Goal: Book appointment/travel/reservation

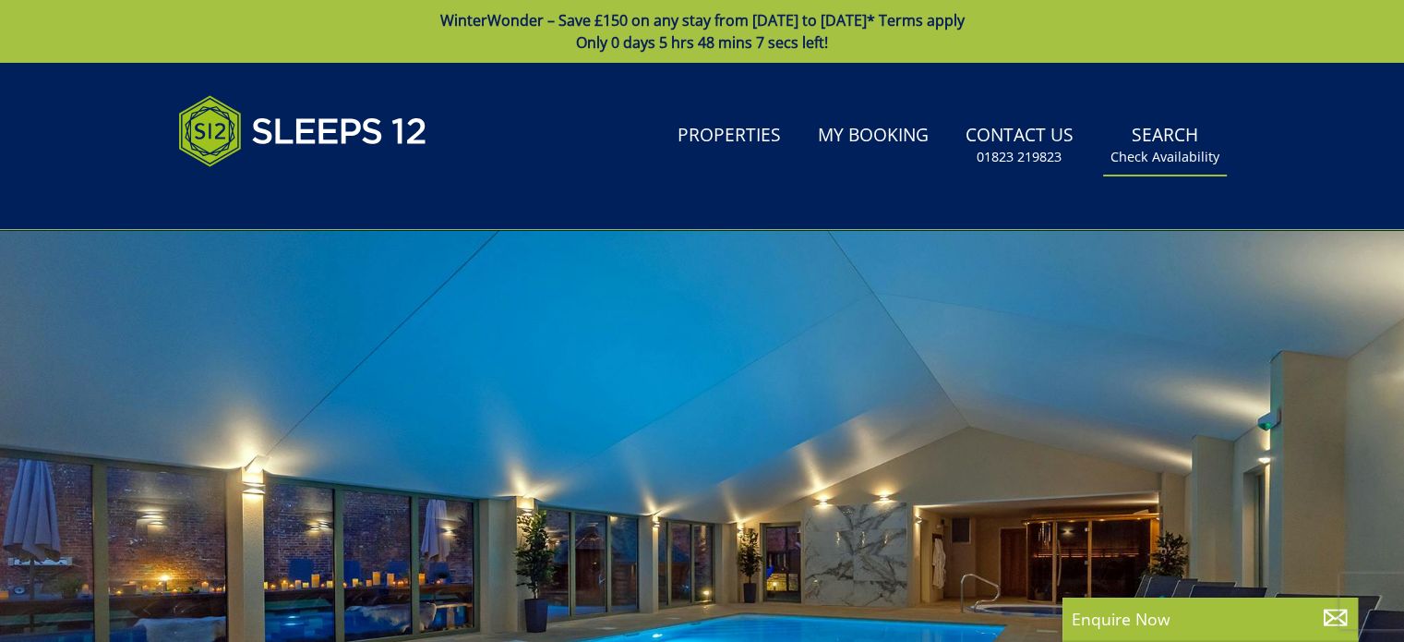
click at [1150, 132] on link "Search Check Availability" at bounding box center [1165, 145] width 124 height 60
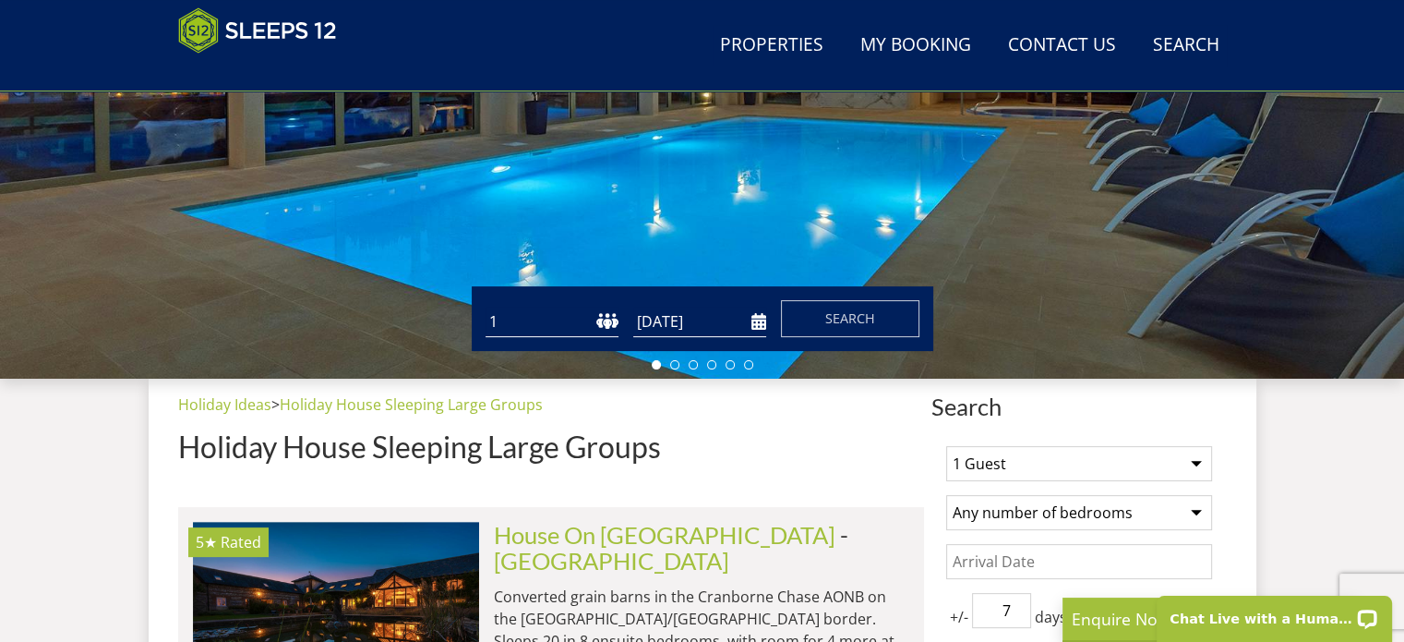
scroll to position [572, 0]
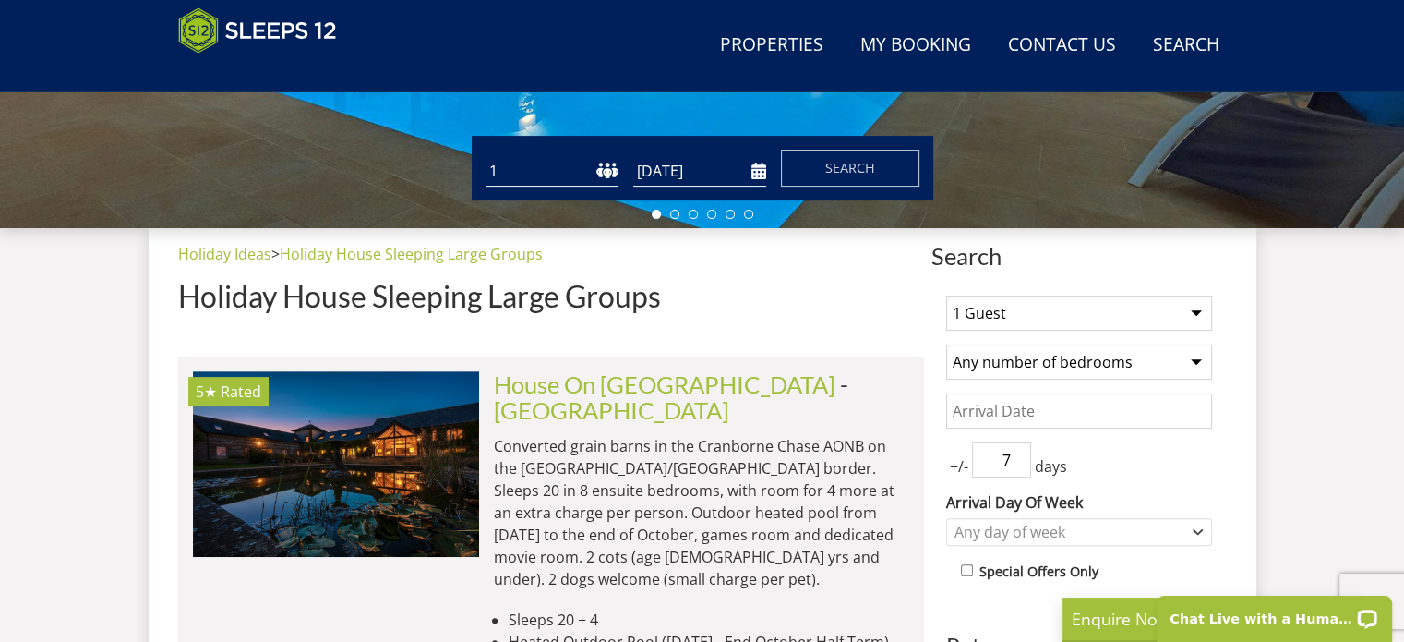
click at [1193, 311] on select "1 Guest 2 Guests 3 Guests 4 Guests 5 Guests 6 Guests 7 Guests 8 Guests 9 Guests…" at bounding box center [1079, 312] width 266 height 35
select select "10"
click at [946, 295] on select "1 Guest 2 Guests 3 Guests 4 Guests 5 Guests 6 Guests 7 Guests 8 Guests 9 Guests…" at bounding box center [1079, 312] width 266 height 35
click at [1132, 358] on select "Any number of bedrooms 1 Bedroom 2 Bedrooms 3 Bedrooms 4 Bedrooms 5 Bedrooms 6 …" at bounding box center [1079, 361] width 266 height 35
select select "5"
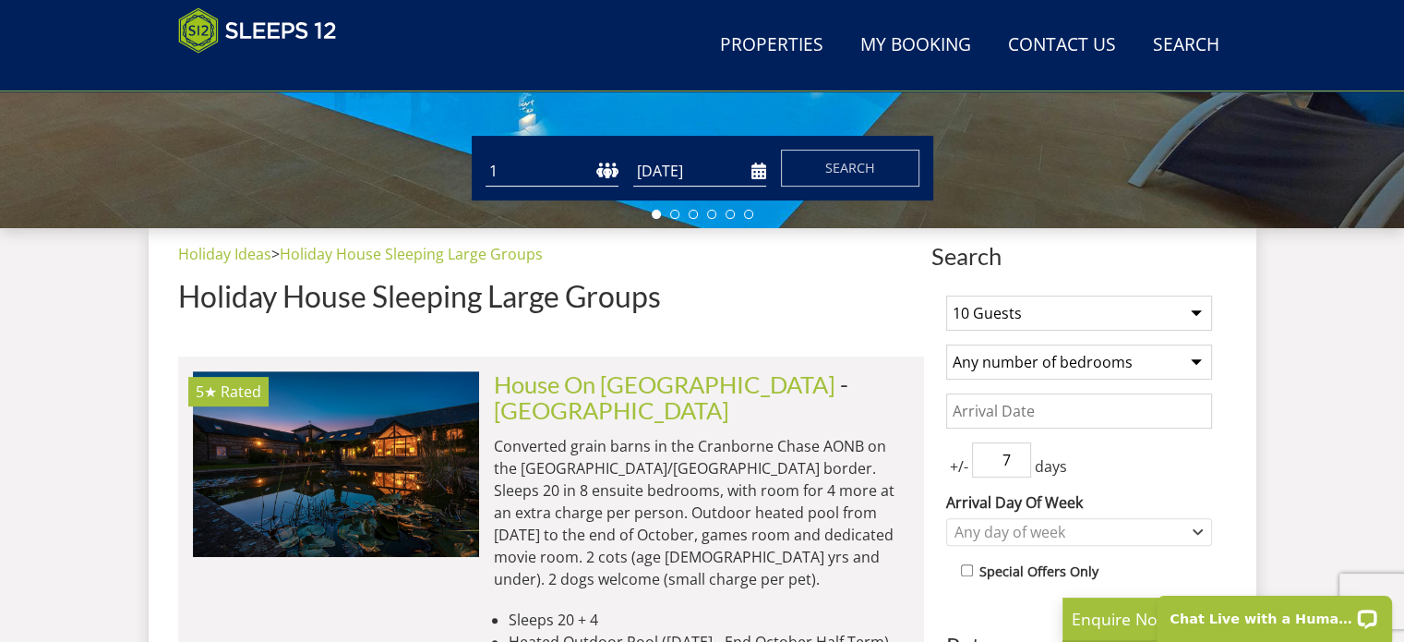
click at [946, 344] on select "Any number of bedrooms 1 Bedroom 2 Bedrooms 3 Bedrooms 4 Bedrooms 5 Bedrooms 6 …" at bounding box center [1079, 361] width 266 height 35
click at [1056, 413] on input "Date" at bounding box center [1079, 410] width 266 height 35
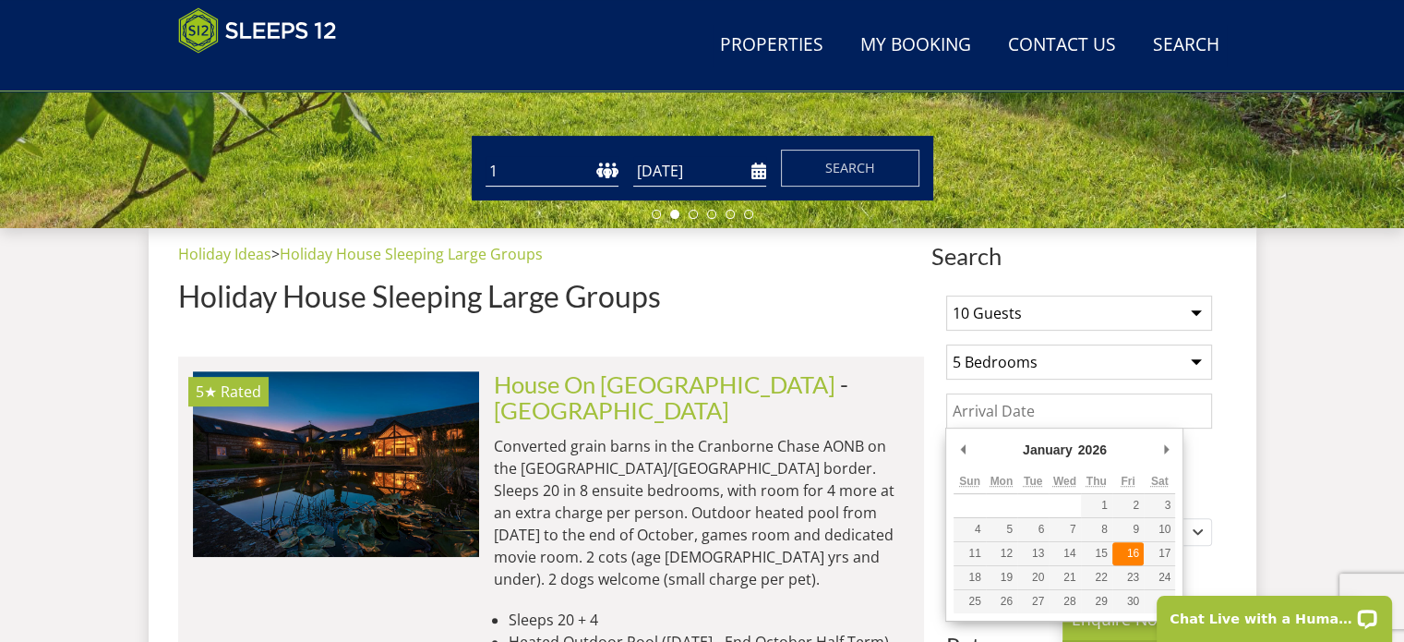
type input "[DATE]"
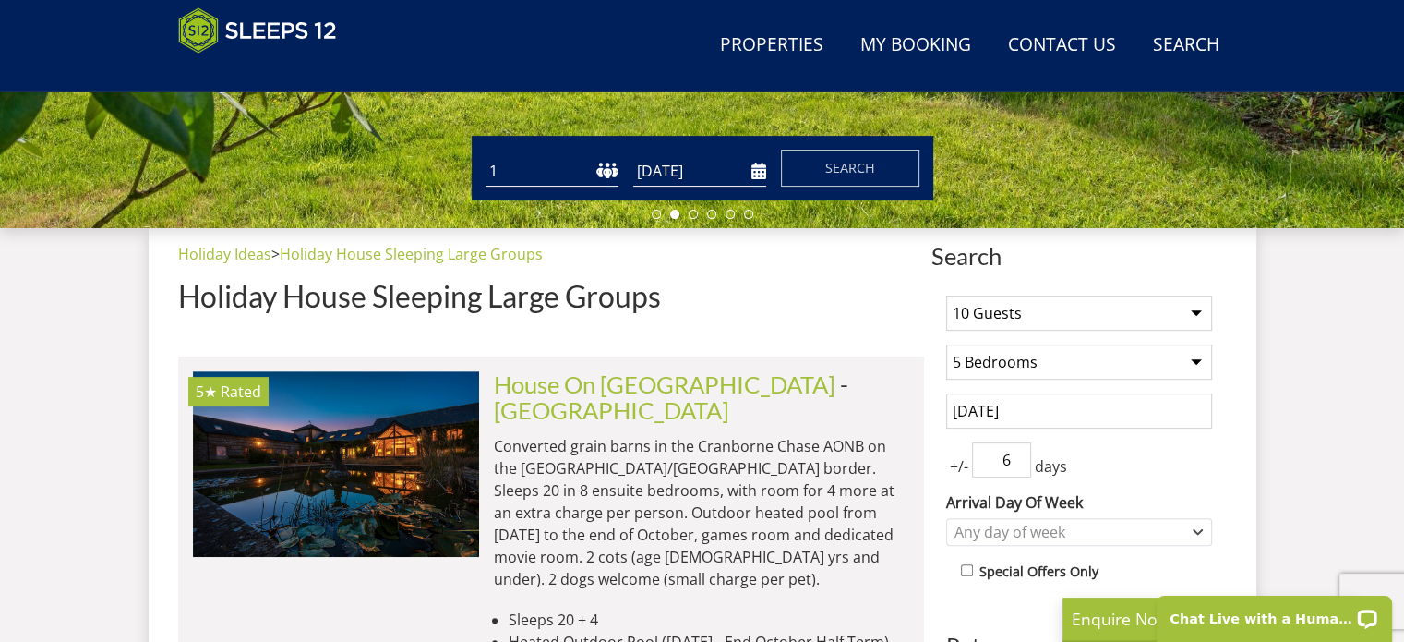
click at [1012, 467] on input "6" at bounding box center [1001, 459] width 59 height 35
click at [1022, 465] on input "5" at bounding box center [1001, 459] width 59 height 35
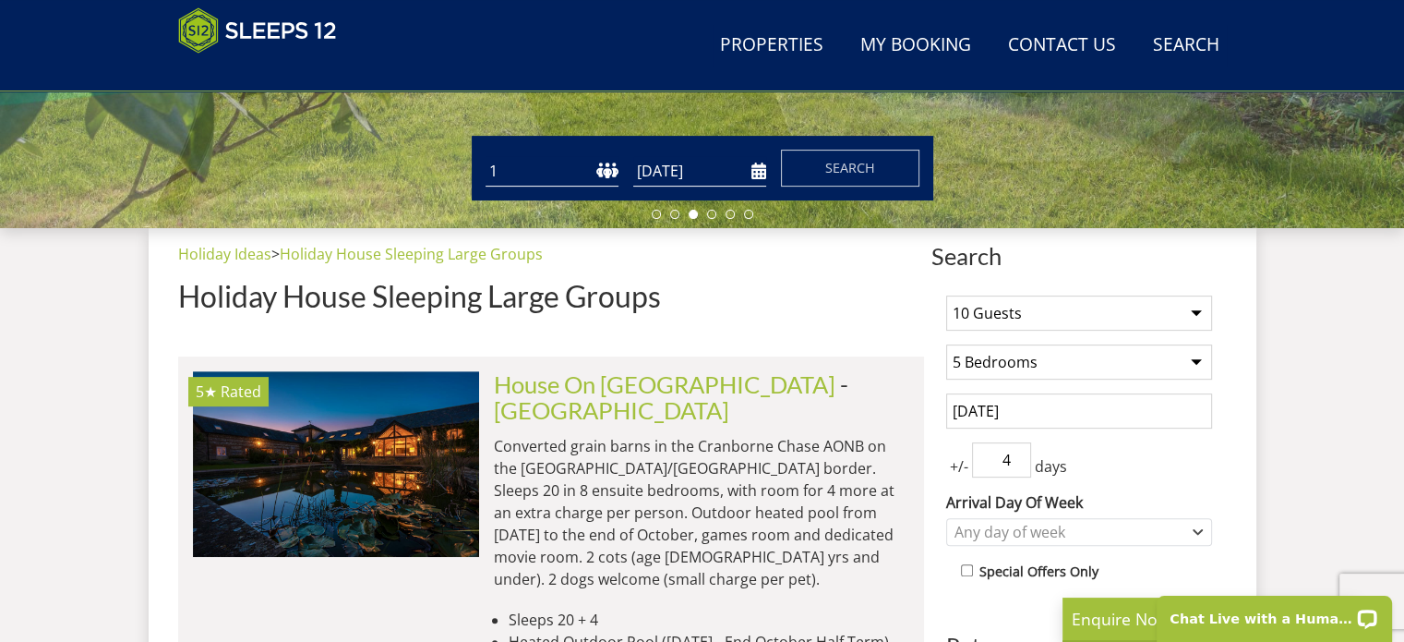
click at [1022, 465] on input "4" at bounding box center [1001, 459] width 59 height 35
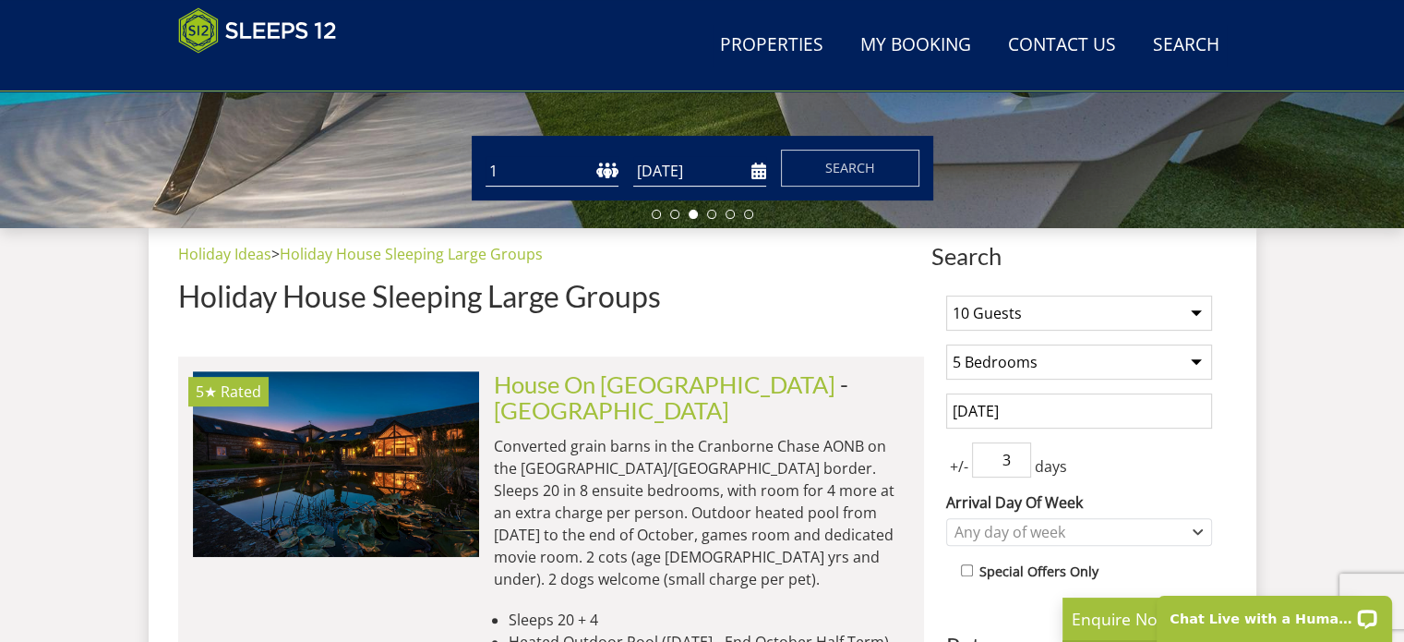
click at [1022, 465] on input "3" at bounding box center [1001, 459] width 59 height 35
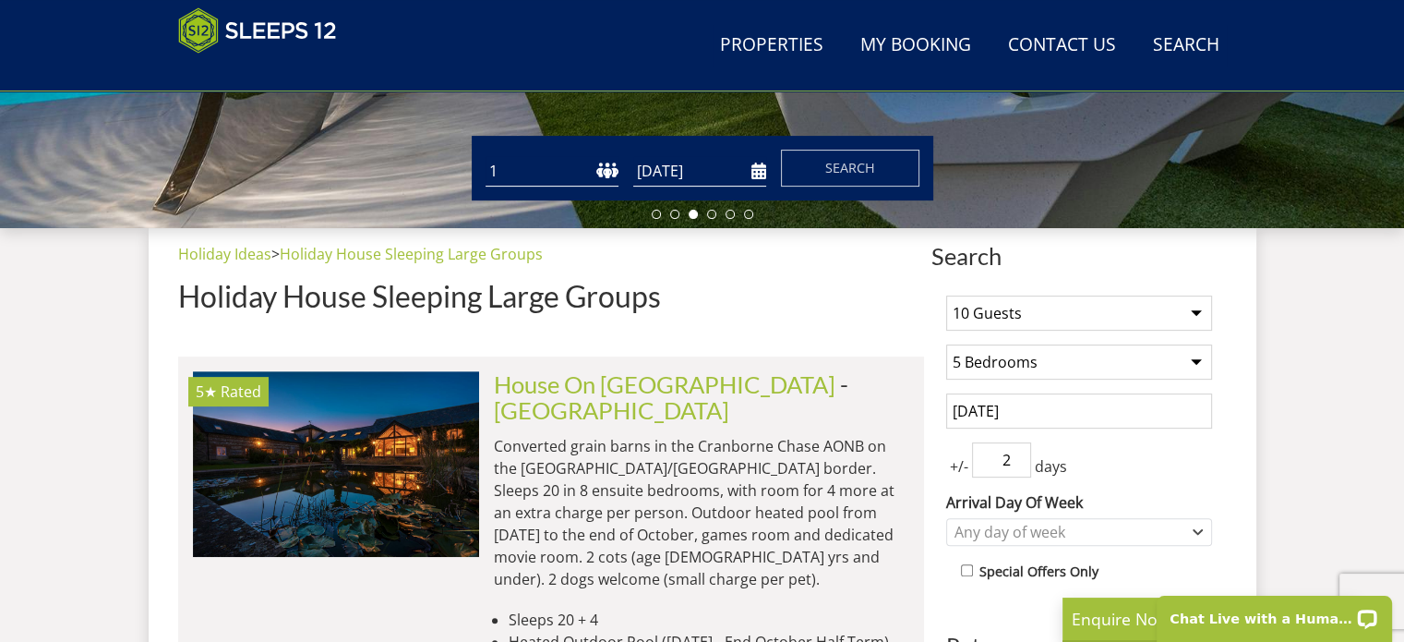
click at [1022, 465] on input "2" at bounding box center [1001, 459] width 59 height 35
click at [1022, 465] on input "1" at bounding box center [1001, 459] width 59 height 35
type input "0"
click at [1022, 465] on input "0" at bounding box center [1001, 459] width 59 height 35
click at [1083, 532] on div "Any day of week" at bounding box center [1069, 532] width 239 height 20
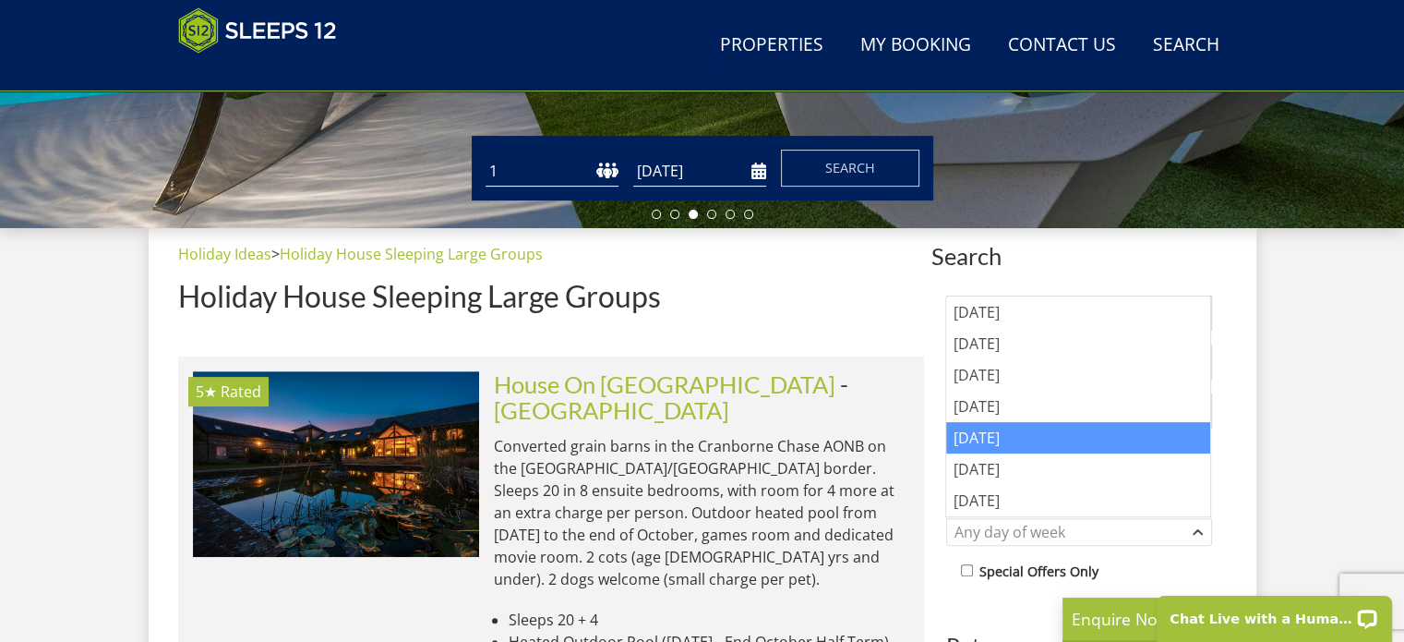
click at [990, 438] on div "[DATE]" at bounding box center [1078, 437] width 264 height 31
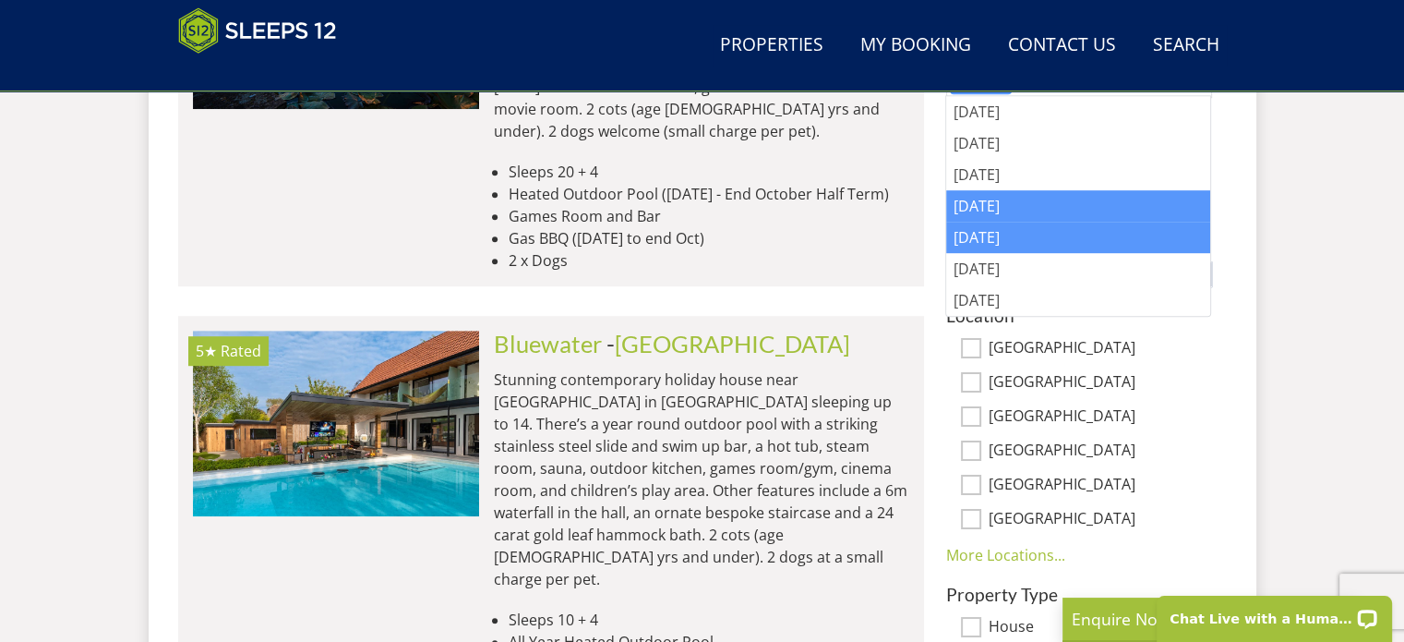
scroll to position [1034, 0]
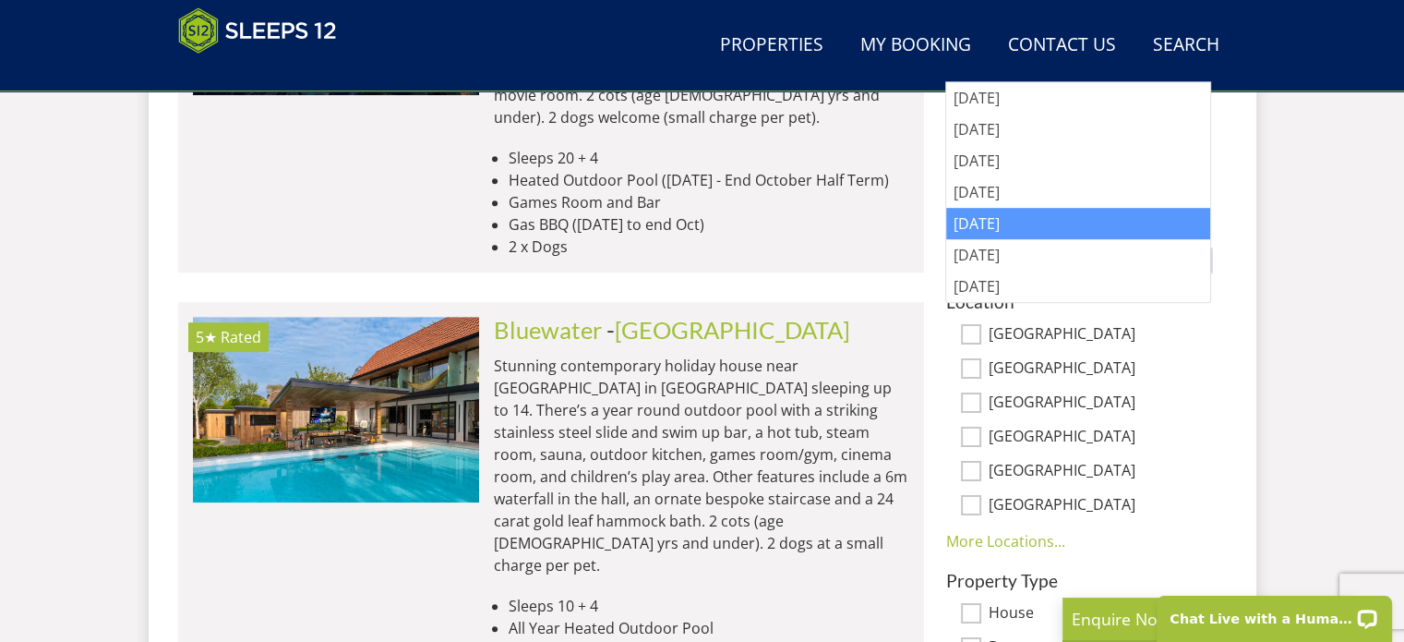
click at [971, 358] on input "[GEOGRAPHIC_DATA]" at bounding box center [971, 368] width 20 height 20
checkbox input "true"
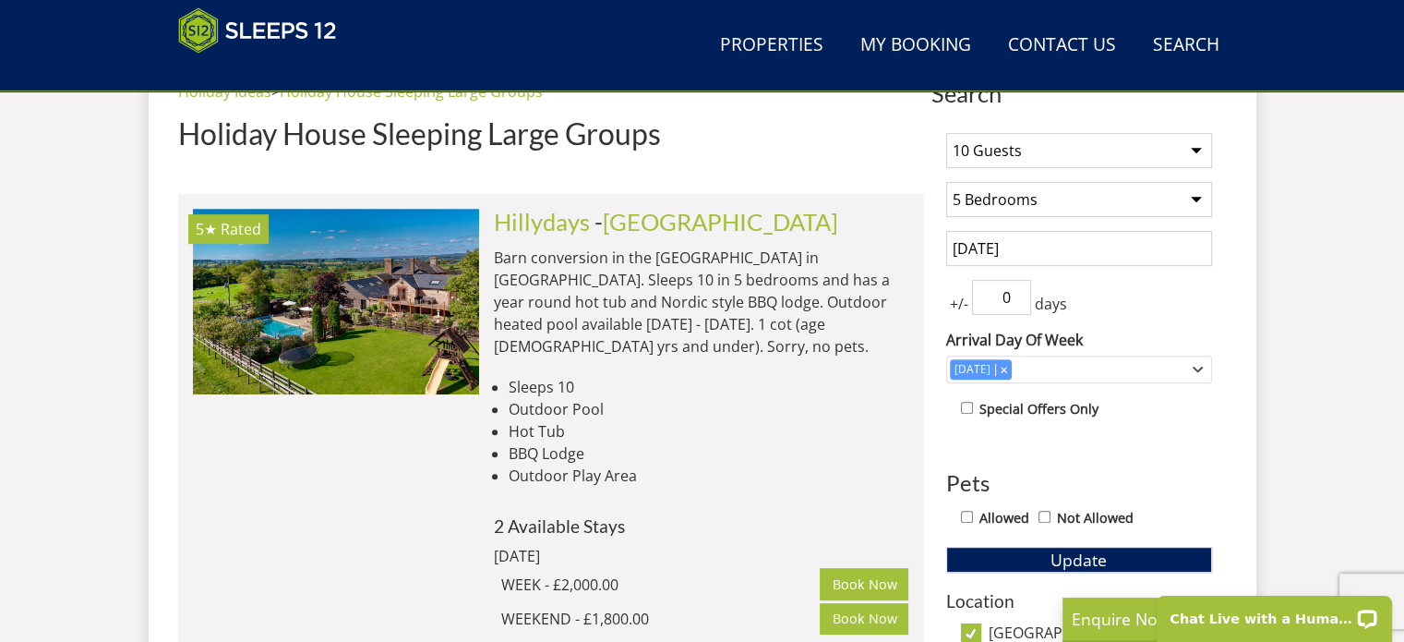
scroll to position [767, 0]
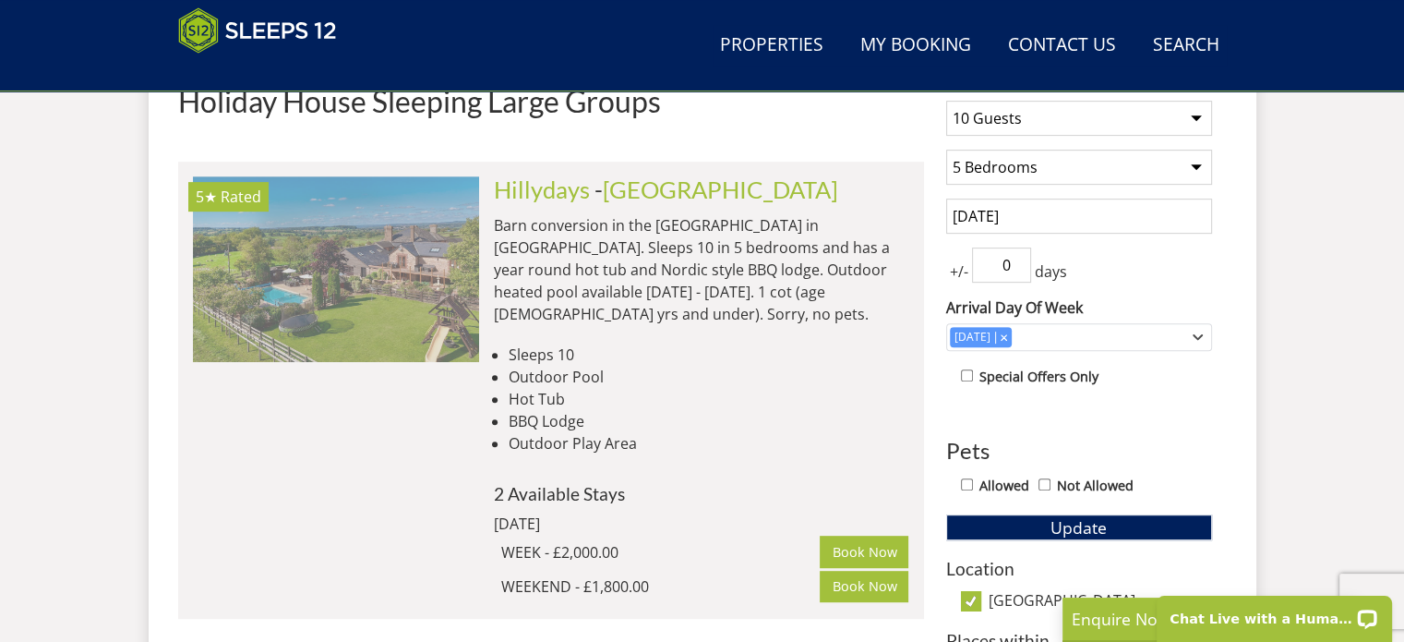
click at [397, 294] on img at bounding box center [336, 268] width 286 height 185
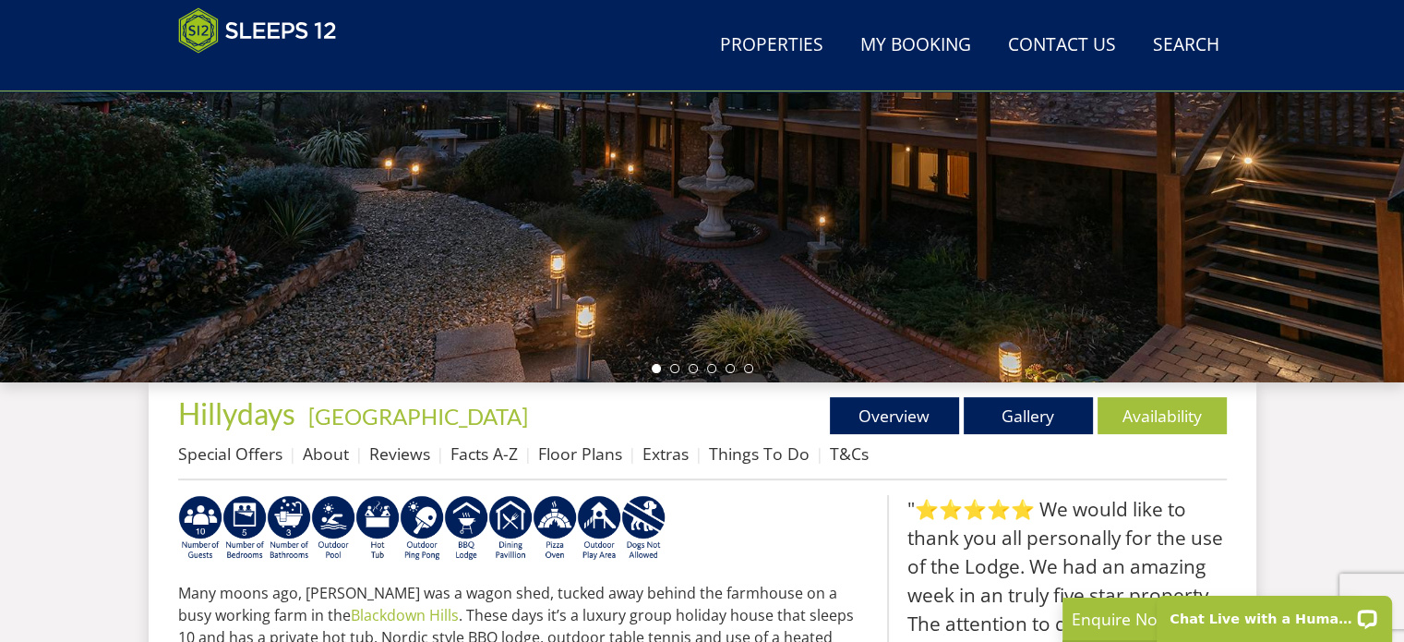
scroll to position [462, 0]
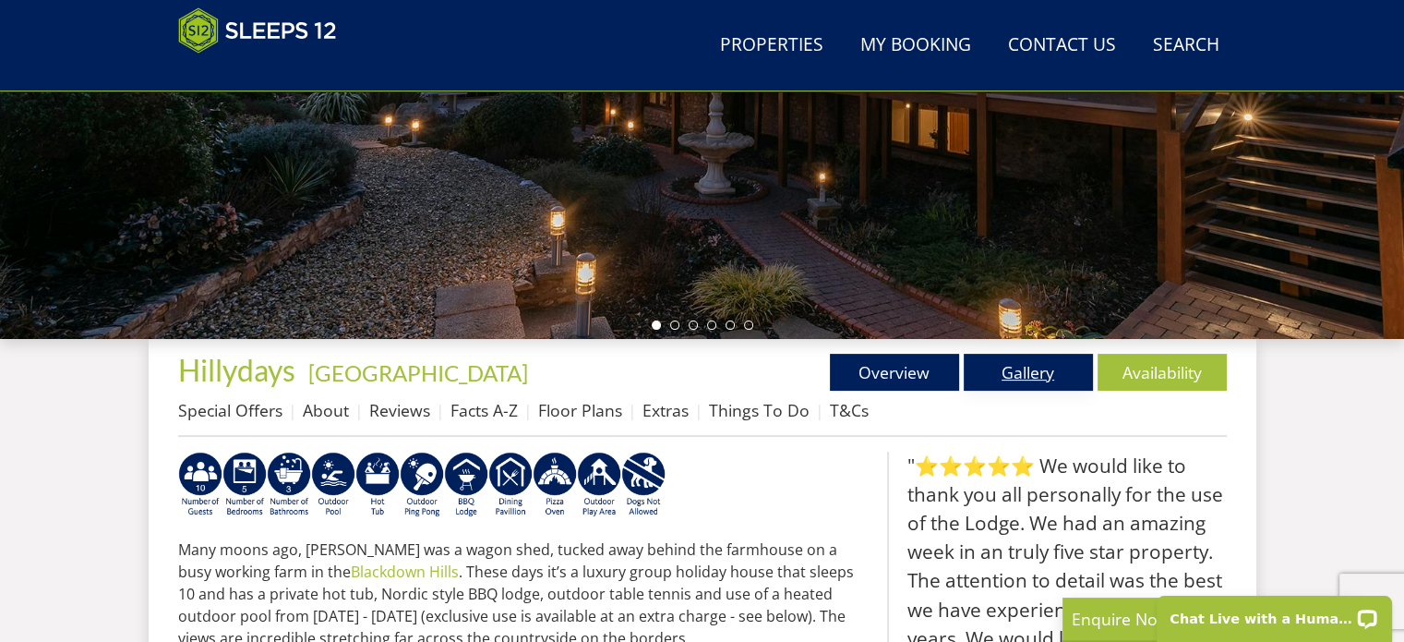
click at [1019, 368] on link "Gallery" at bounding box center [1028, 372] width 129 height 37
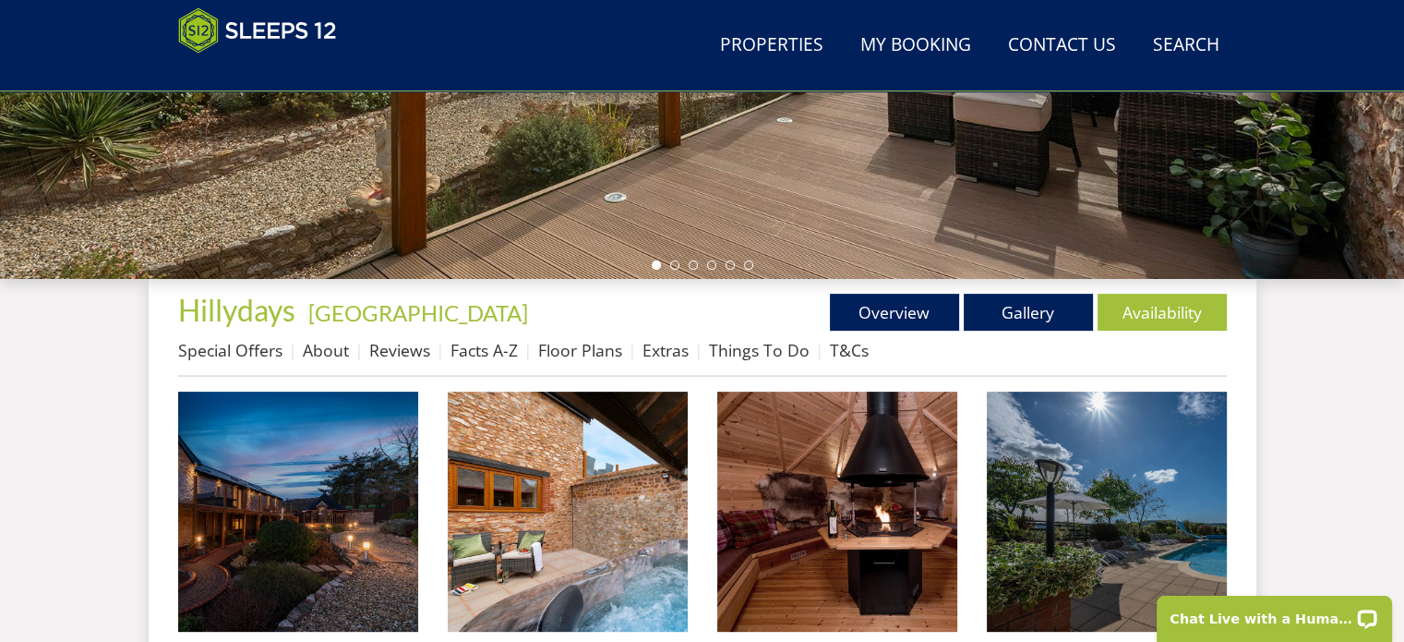
scroll to position [646, 0]
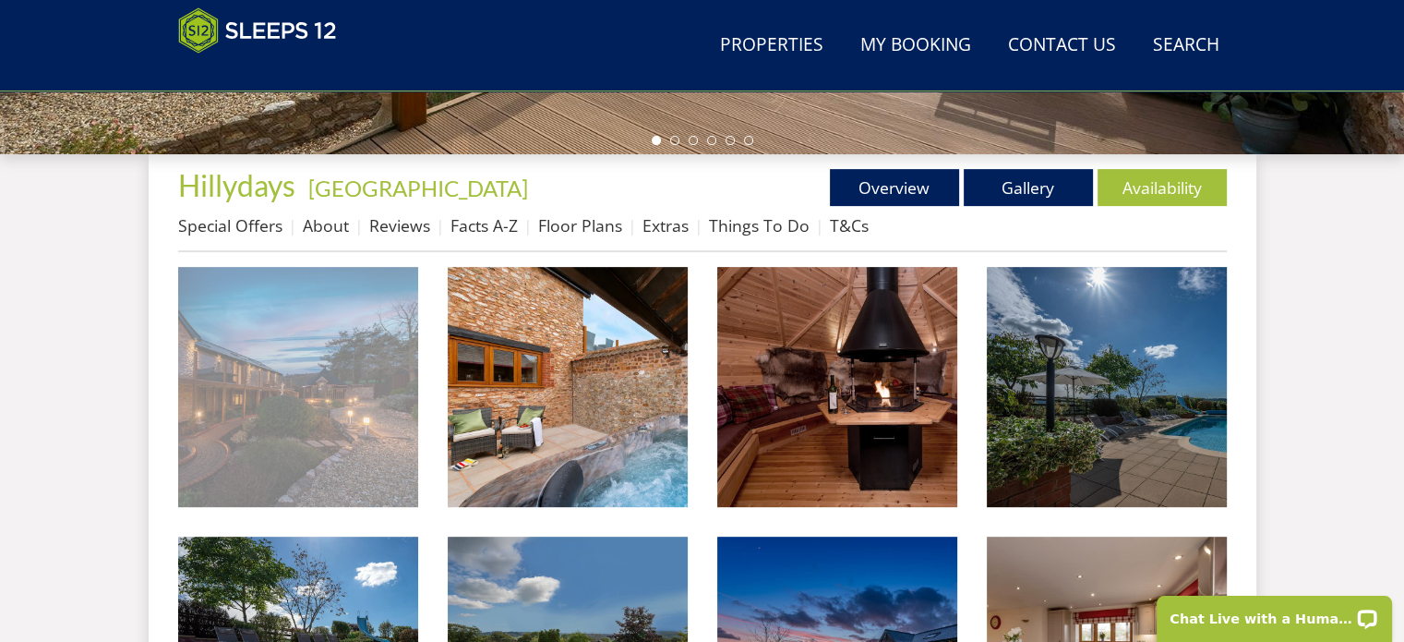
click at [373, 412] on img at bounding box center [298, 387] width 240 height 240
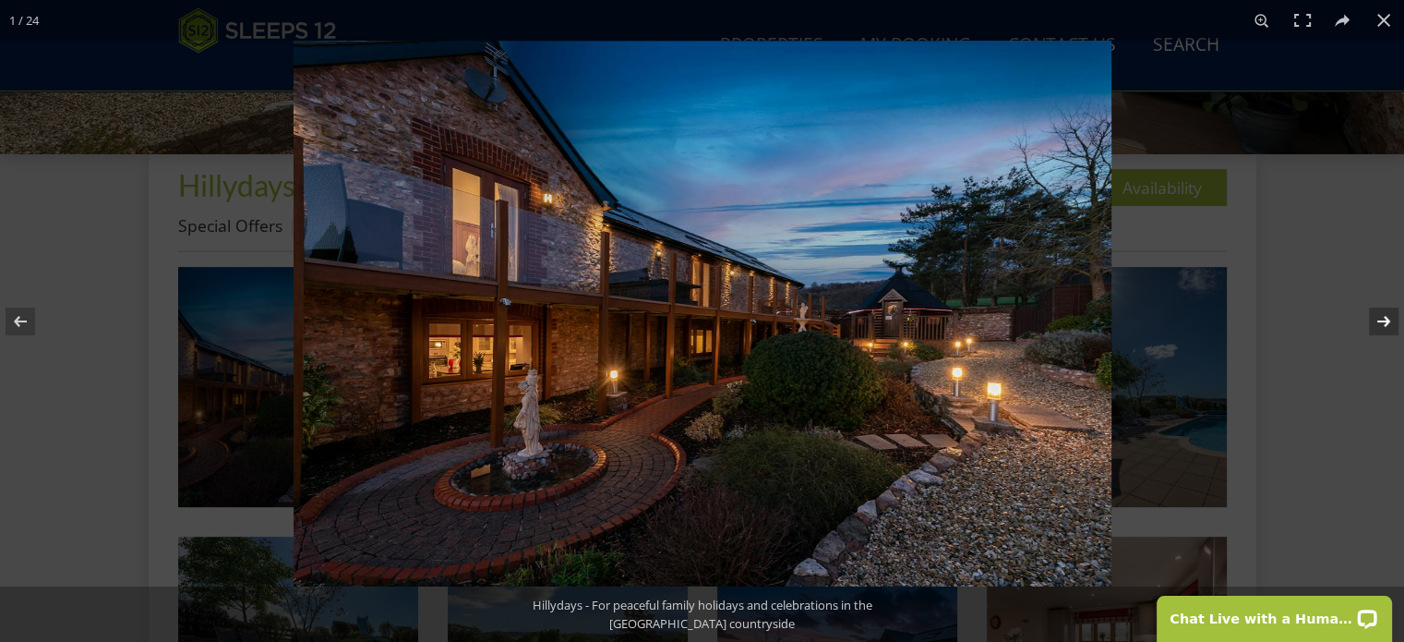
click at [1385, 315] on button at bounding box center [1372, 321] width 65 height 92
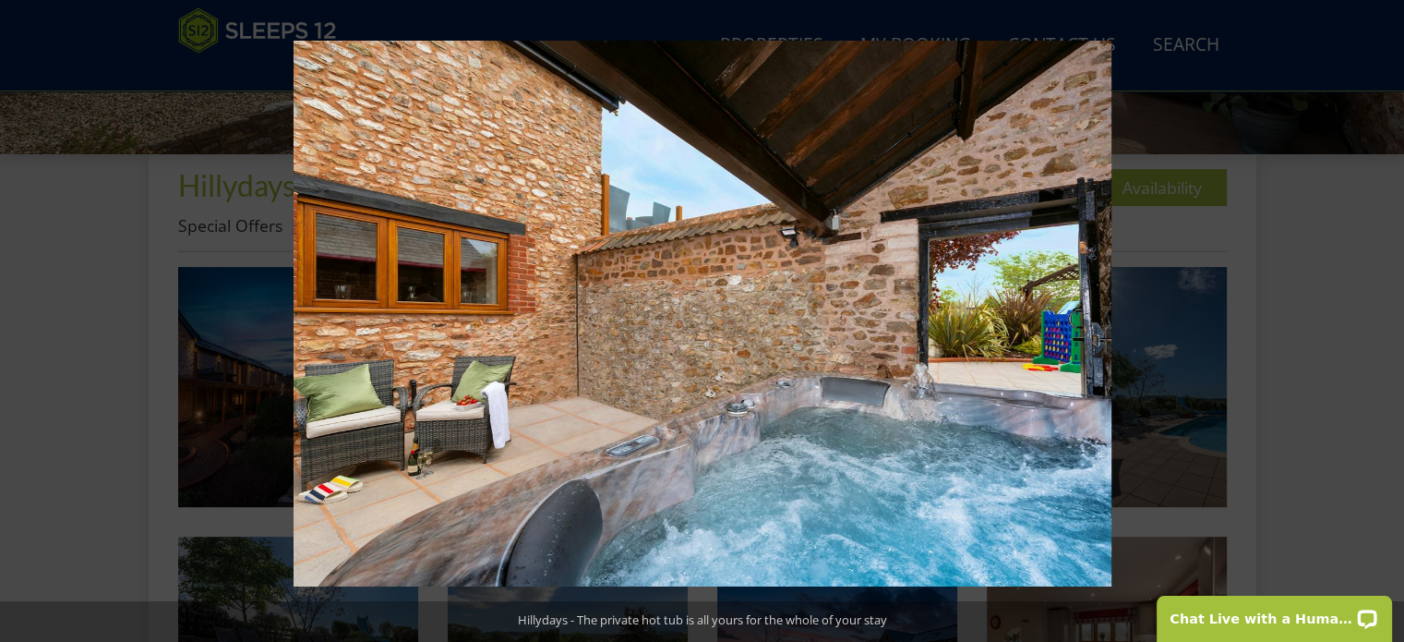
click at [1385, 315] on button at bounding box center [1372, 321] width 65 height 92
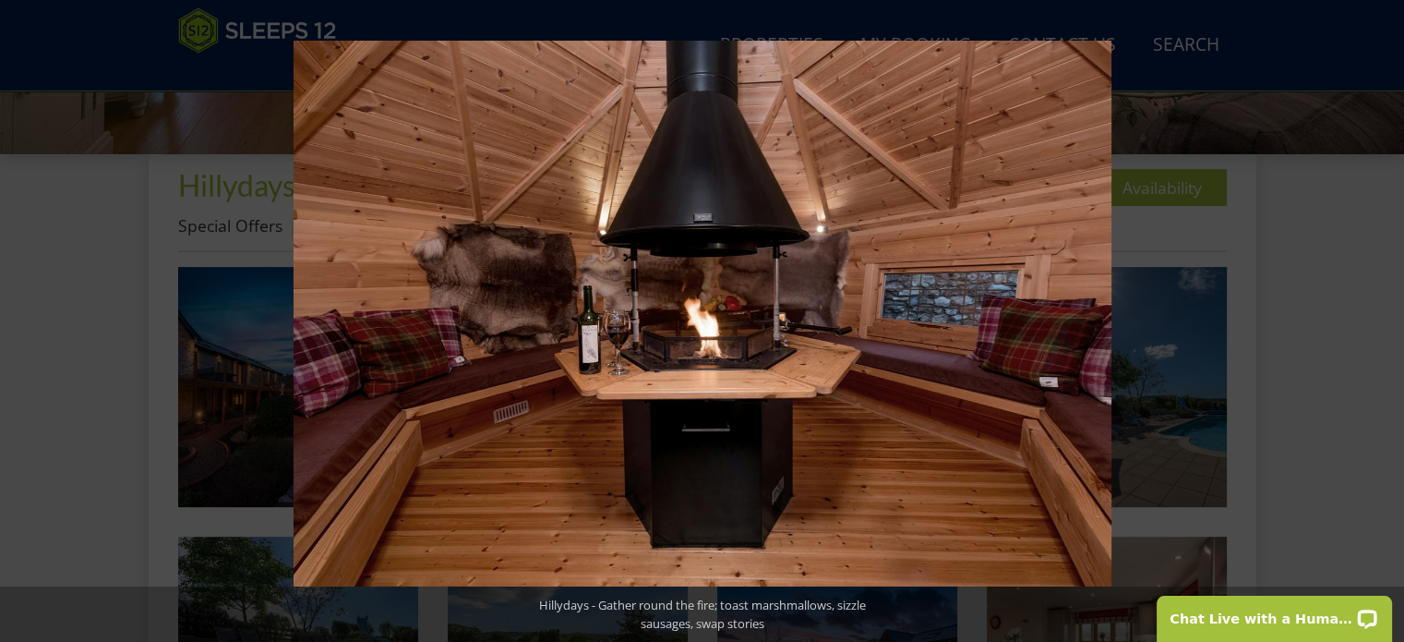
click at [1385, 315] on button at bounding box center [1372, 321] width 65 height 92
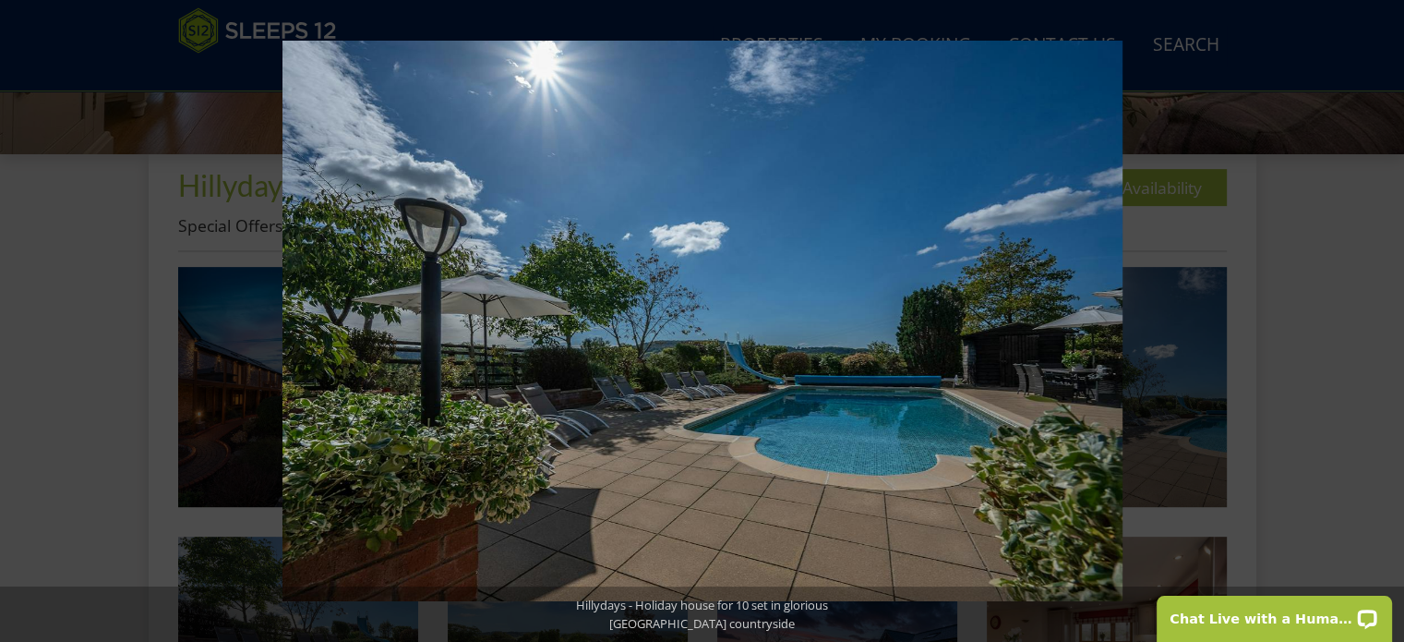
click at [1385, 315] on button at bounding box center [1372, 321] width 65 height 92
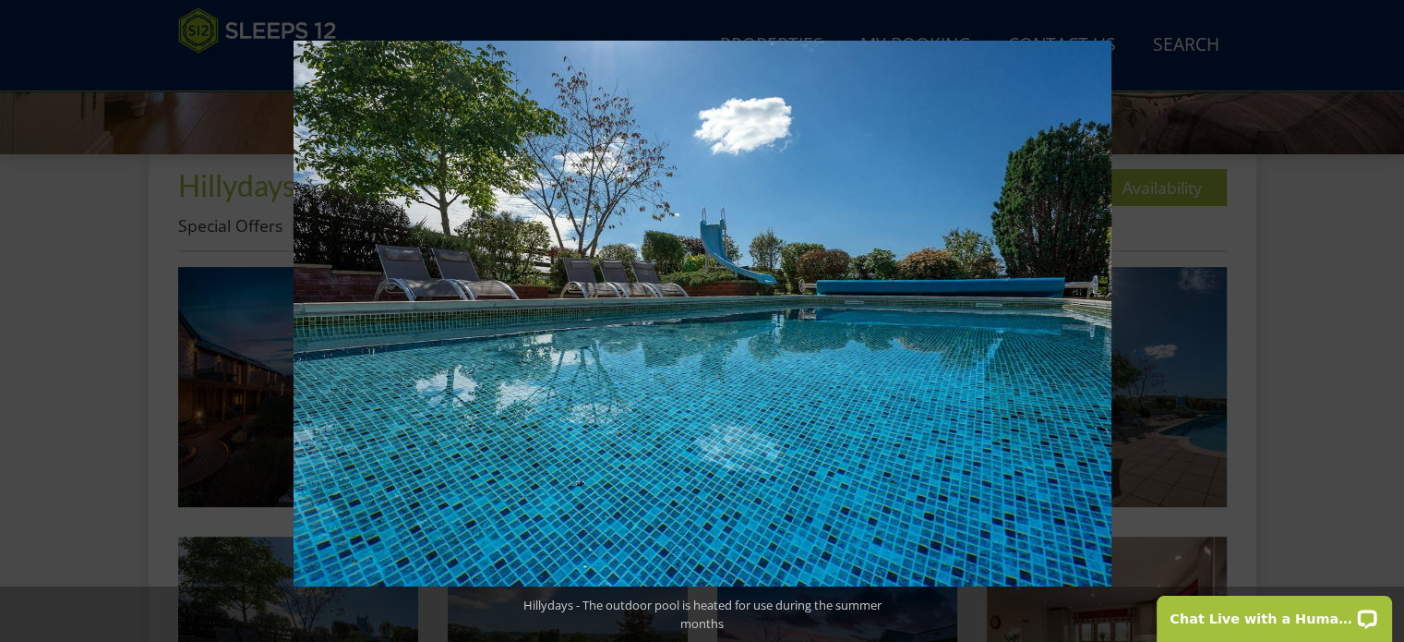
click at [1385, 315] on button at bounding box center [1372, 321] width 65 height 92
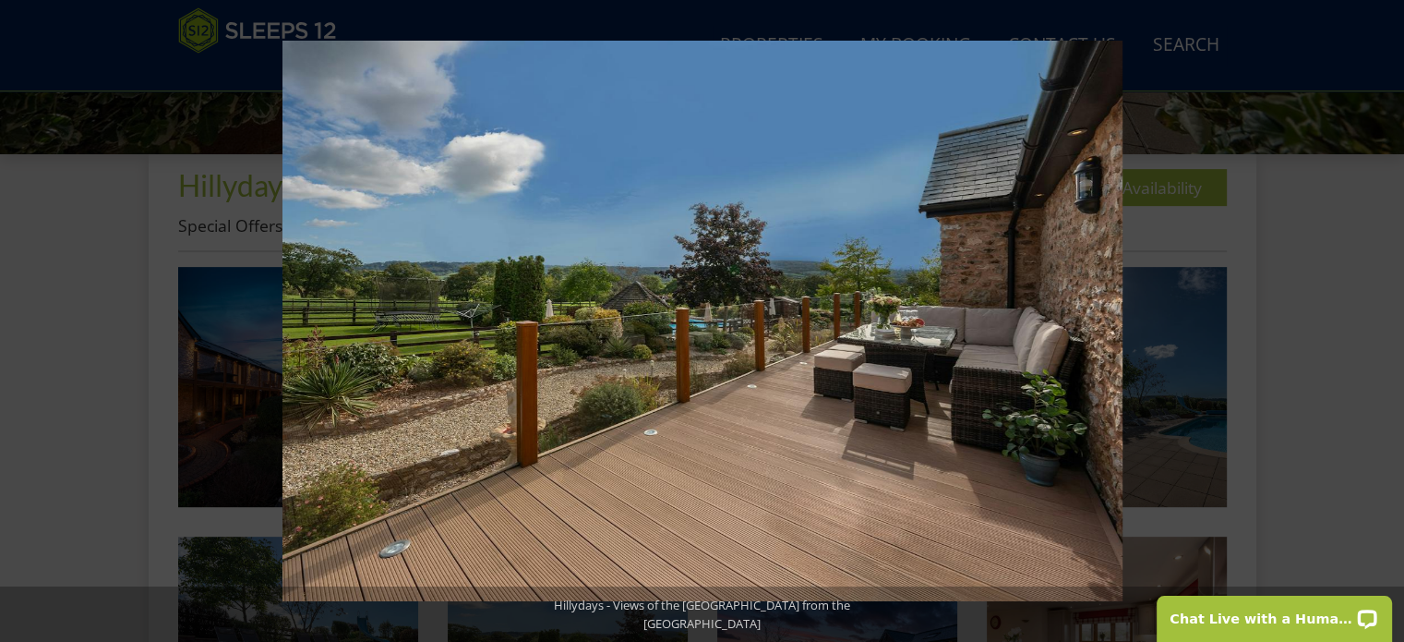
click at [1385, 315] on button at bounding box center [1372, 321] width 65 height 92
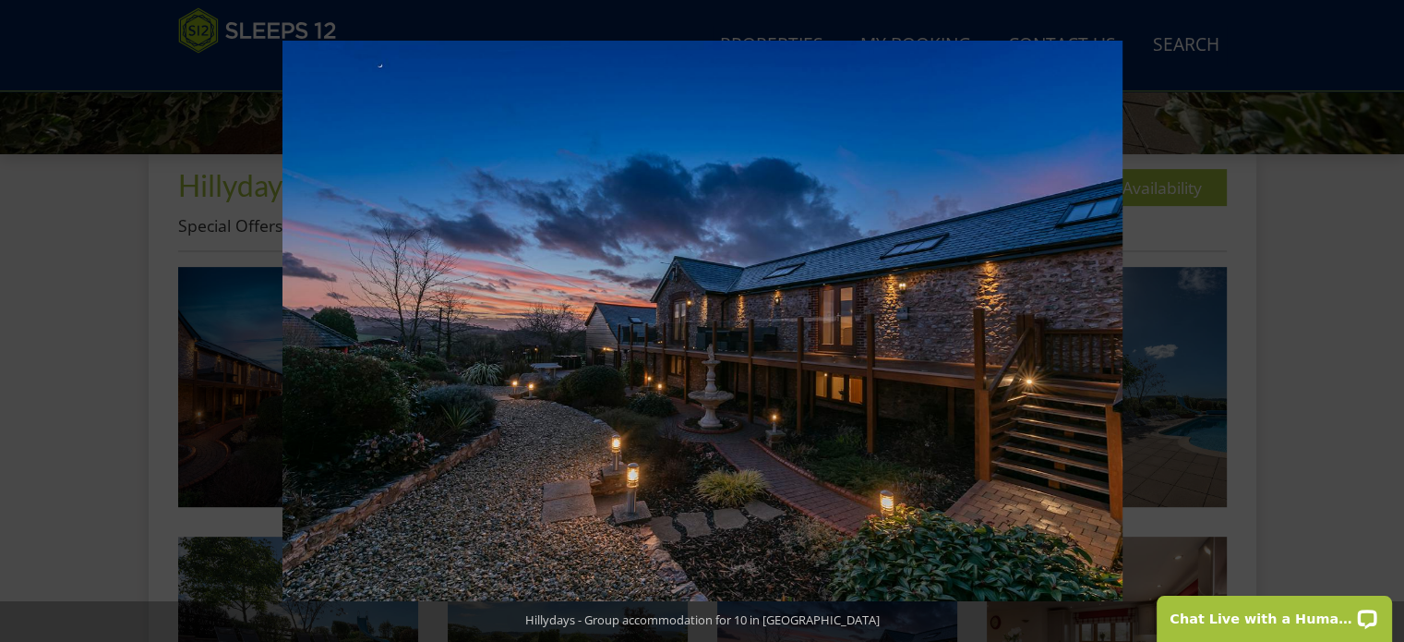
click at [1385, 315] on button at bounding box center [1372, 321] width 65 height 92
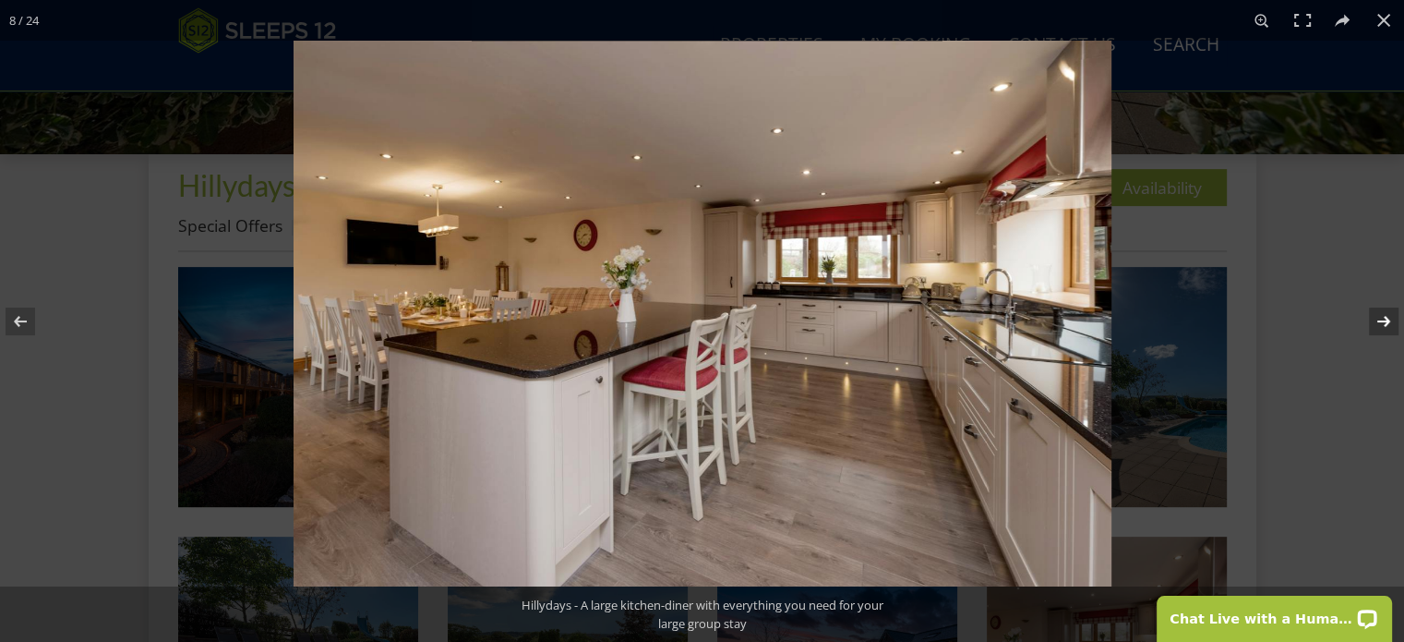
click at [1353, 331] on button at bounding box center [1372, 321] width 65 height 92
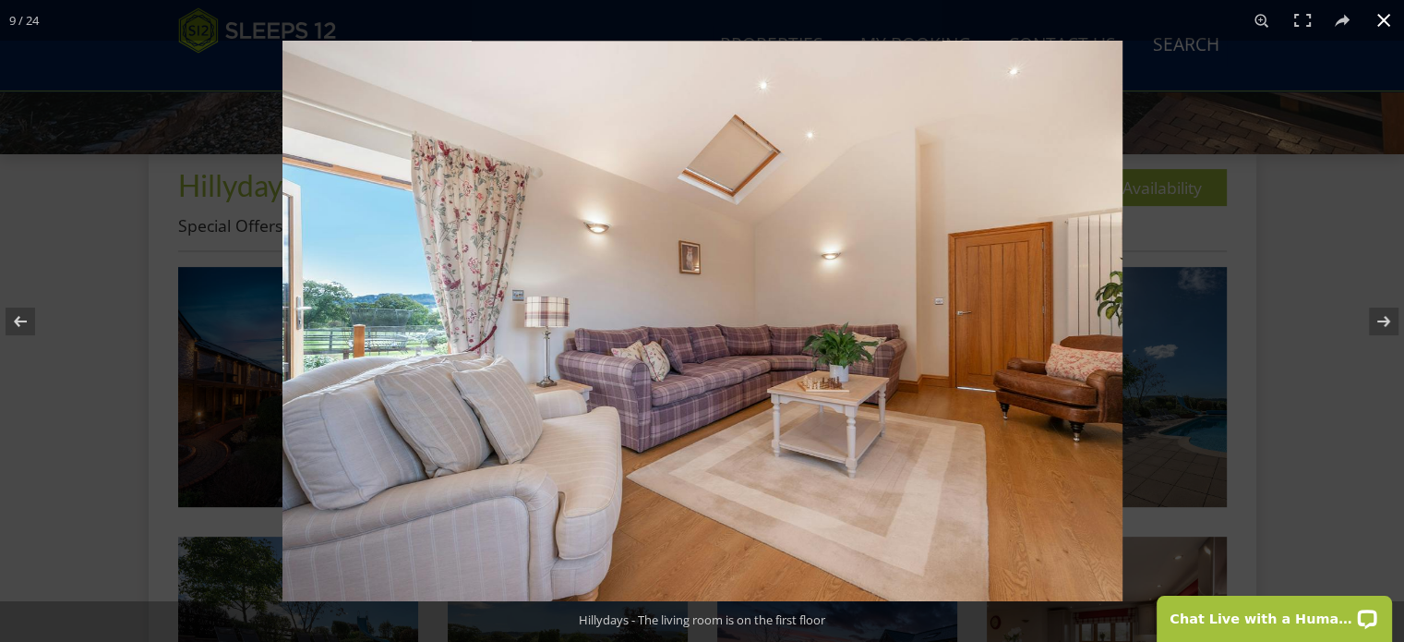
click at [1377, 18] on button at bounding box center [1384, 20] width 41 height 41
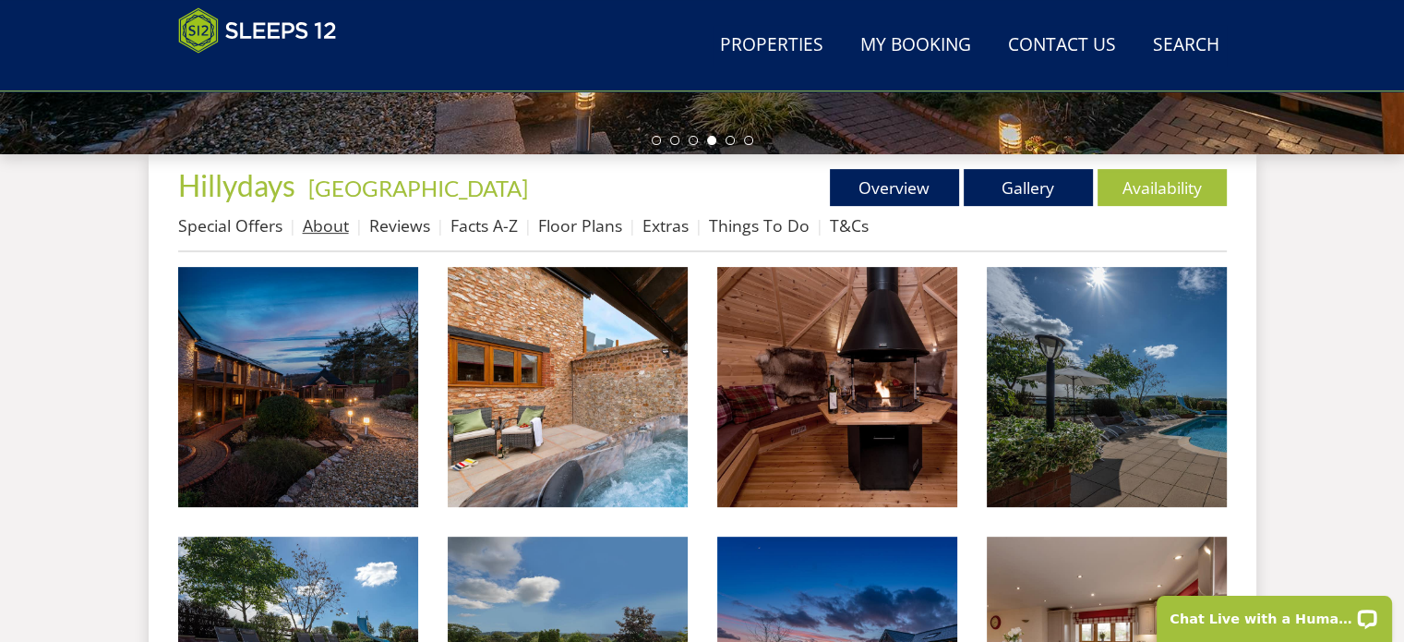
click at [318, 224] on link "About" at bounding box center [326, 225] width 46 height 22
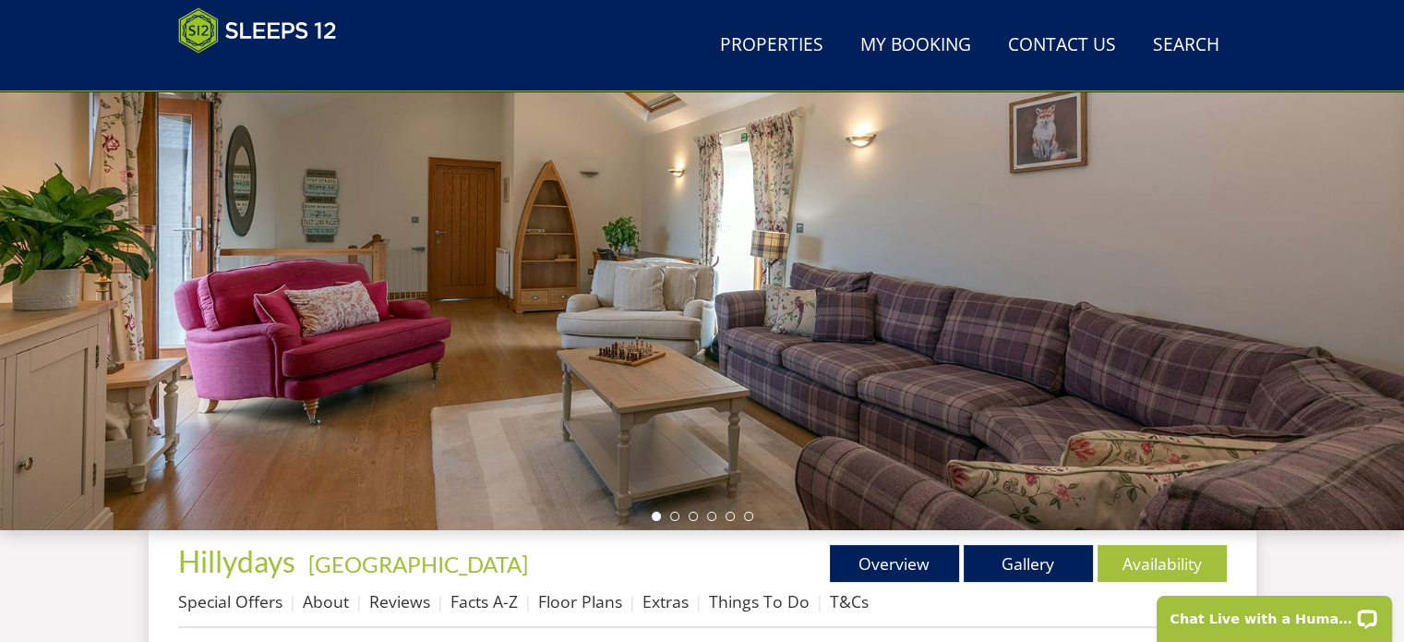
scroll to position [455, 0]
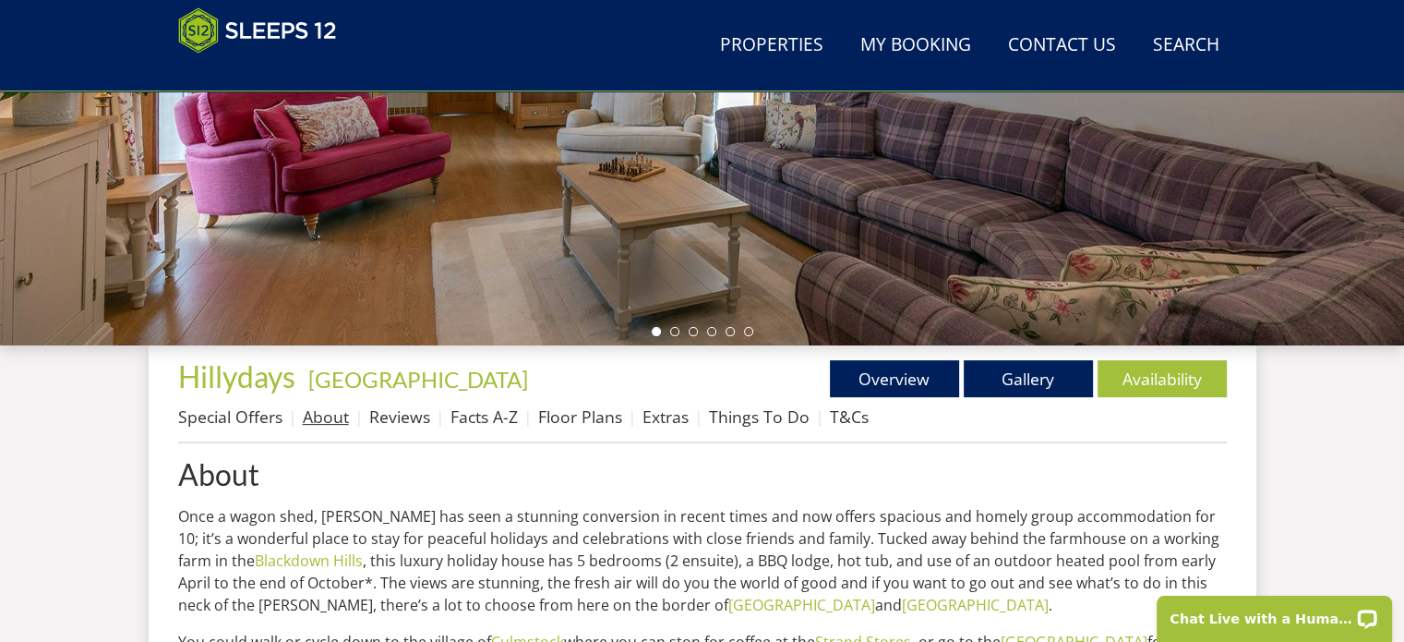
click at [326, 414] on link "About" at bounding box center [326, 416] width 46 height 22
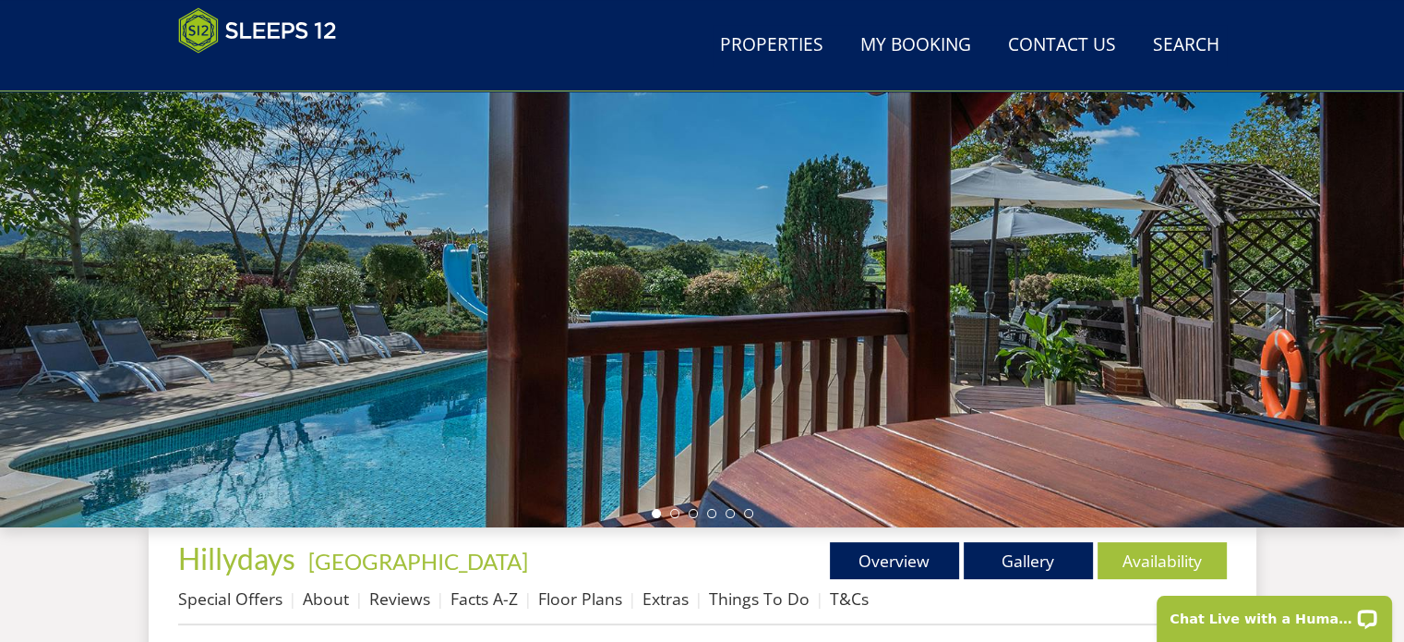
scroll to position [271, 0]
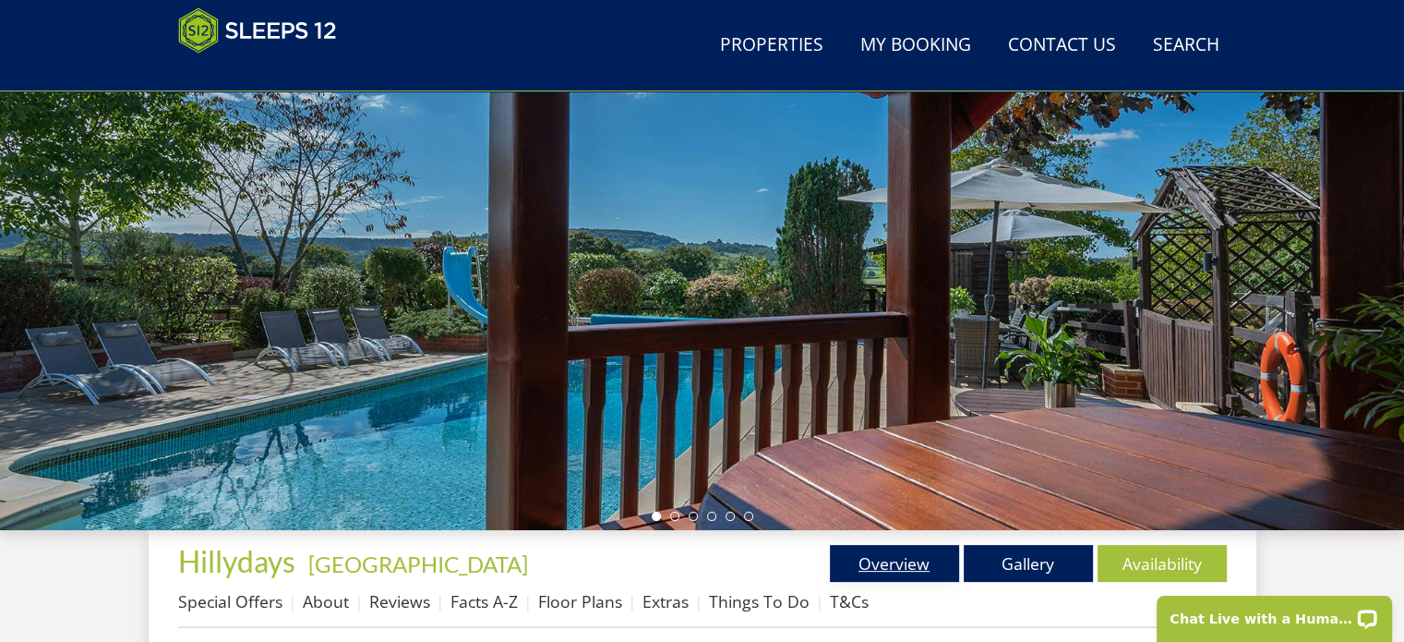
click at [903, 571] on link "Overview" at bounding box center [894, 563] width 129 height 37
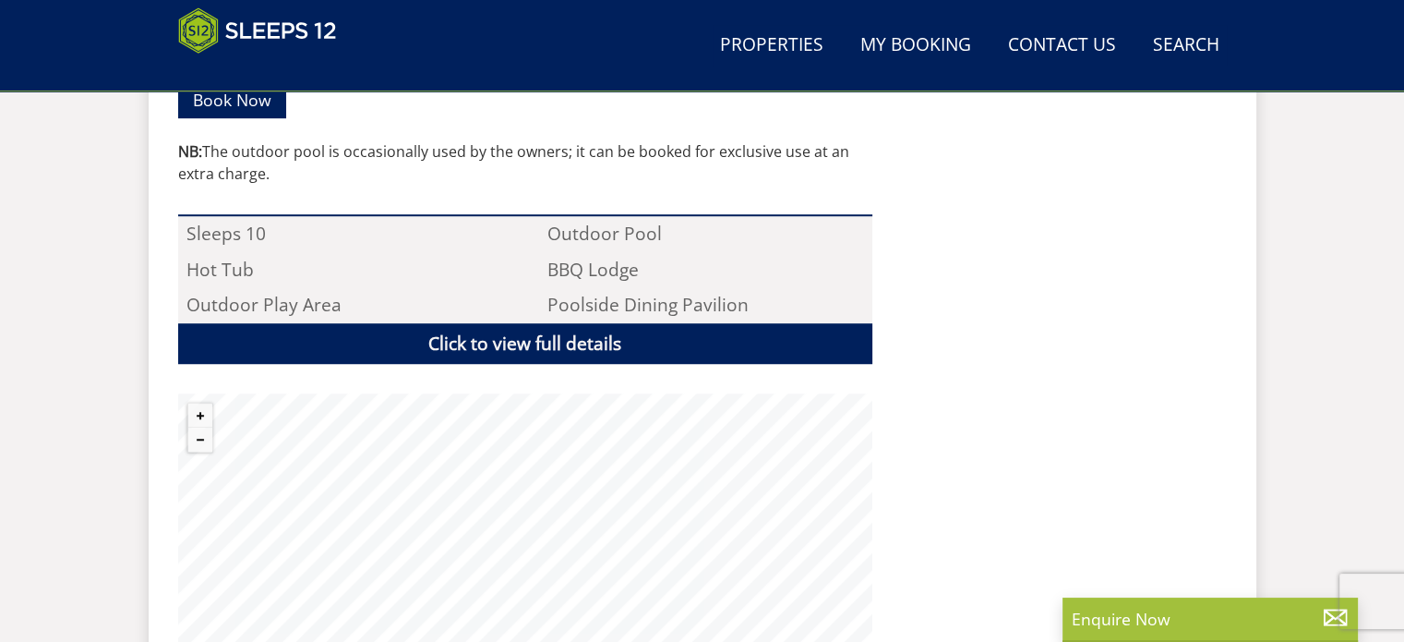
scroll to position [1385, 0]
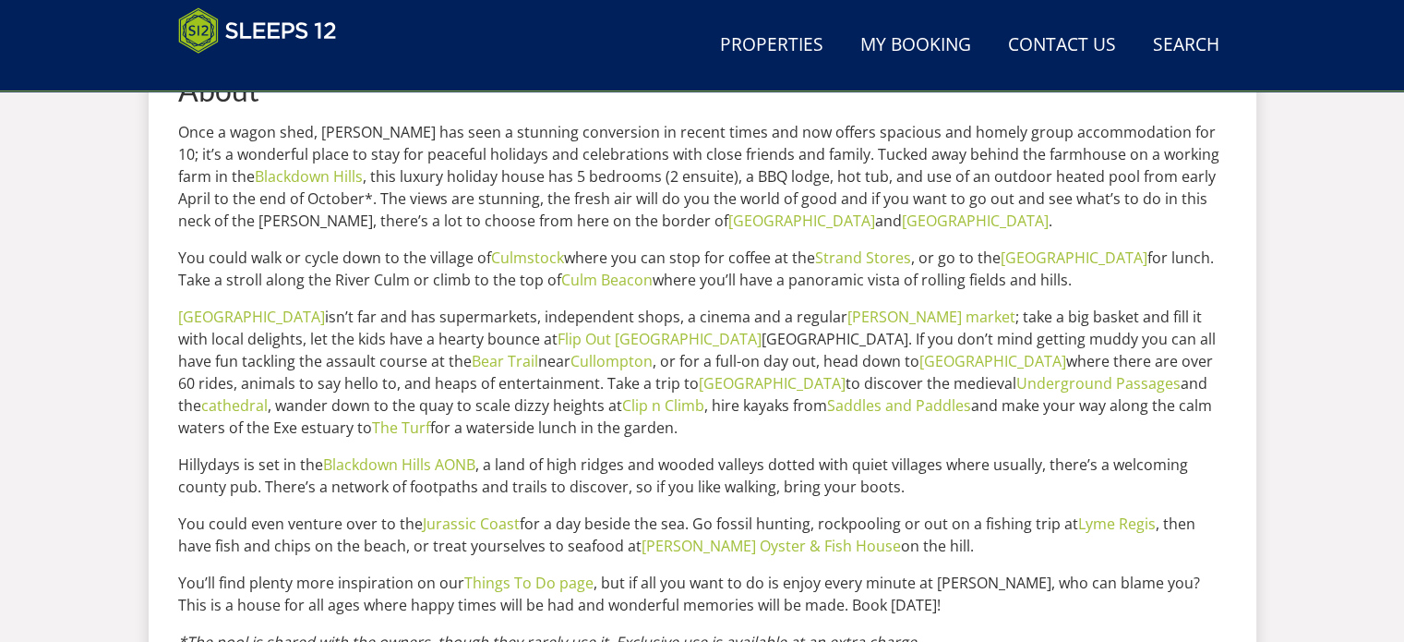
scroll to position [824, 0]
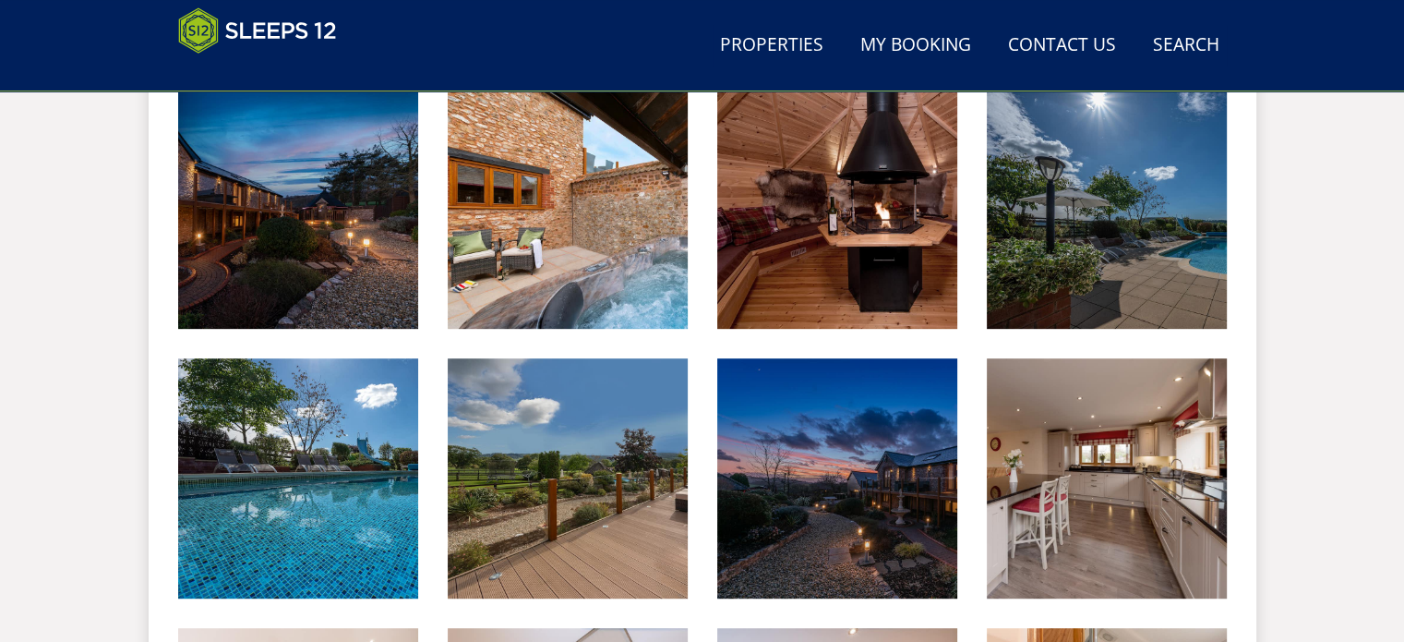
scroll to position [646, 0]
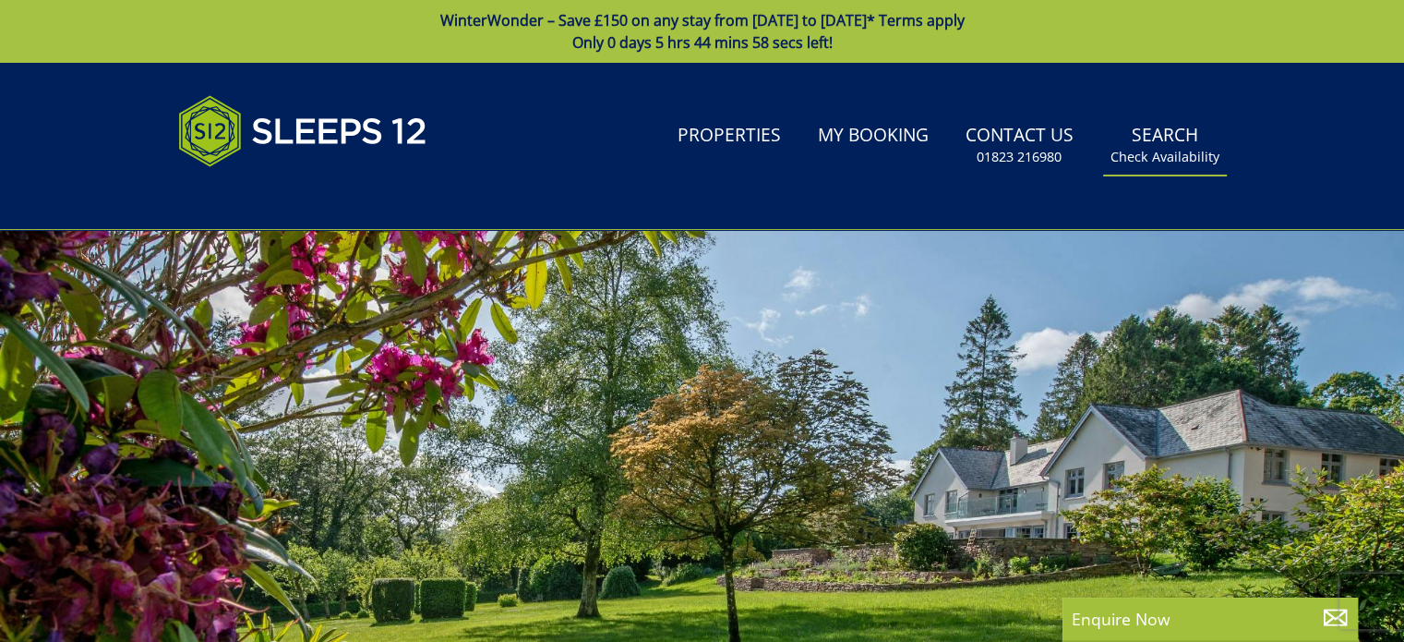
click at [1149, 147] on link "Search Check Availability" at bounding box center [1165, 145] width 124 height 60
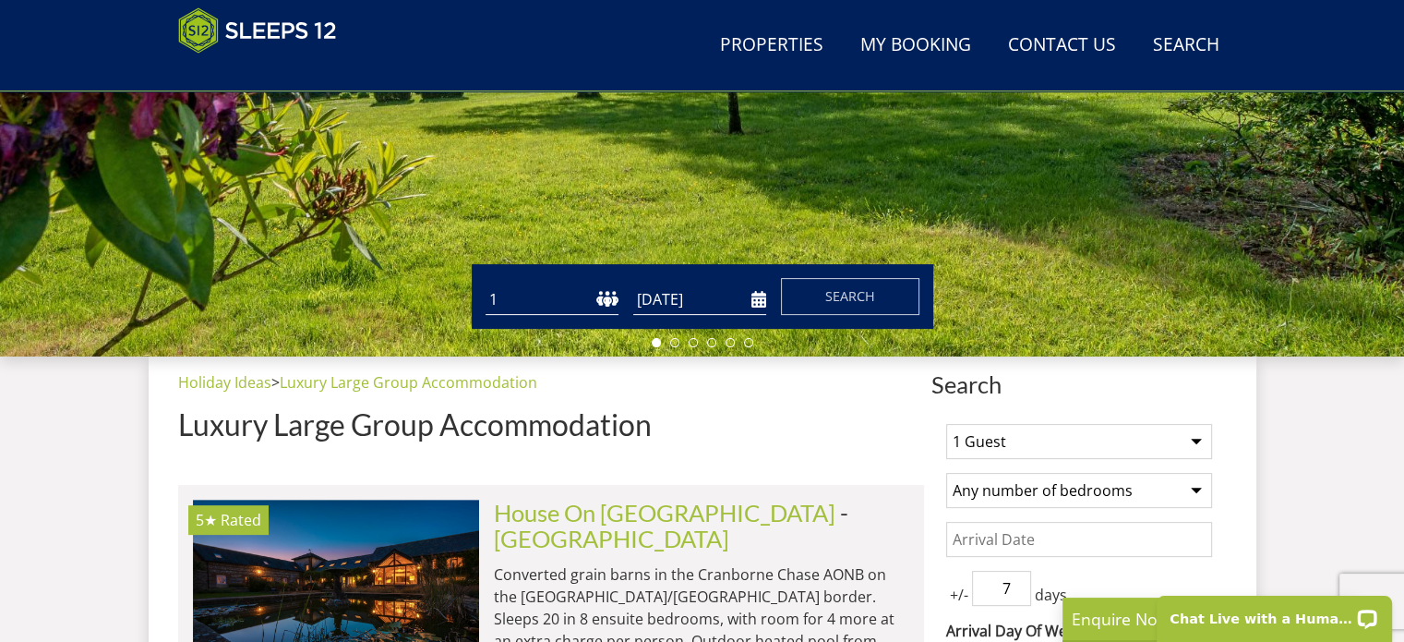
scroll to position [478, 0]
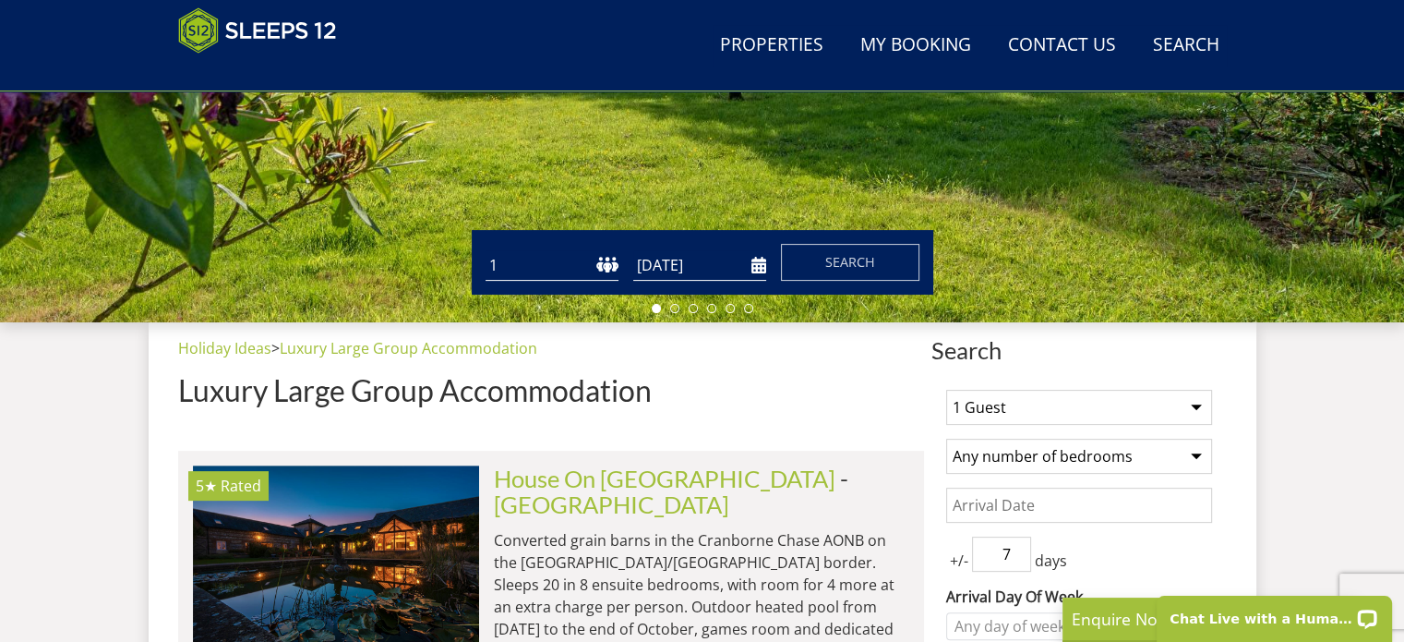
click at [599, 258] on select "1 2 3 4 5 6 7 8 9 10 11 12 13 14 15 16 17 18 19 20 21 22 23 24 25 26 27 28 29 3…" at bounding box center [552, 265] width 133 height 30
select select "10"
click at [486, 250] on select "1 2 3 4 5 6 7 8 9 10 11 12 13 14 15 16 17 18 19 20 21 22 23 24 25 26 27 28 29 3…" at bounding box center [552, 265] width 133 height 30
click at [756, 260] on input "[DATE]" at bounding box center [699, 265] width 133 height 30
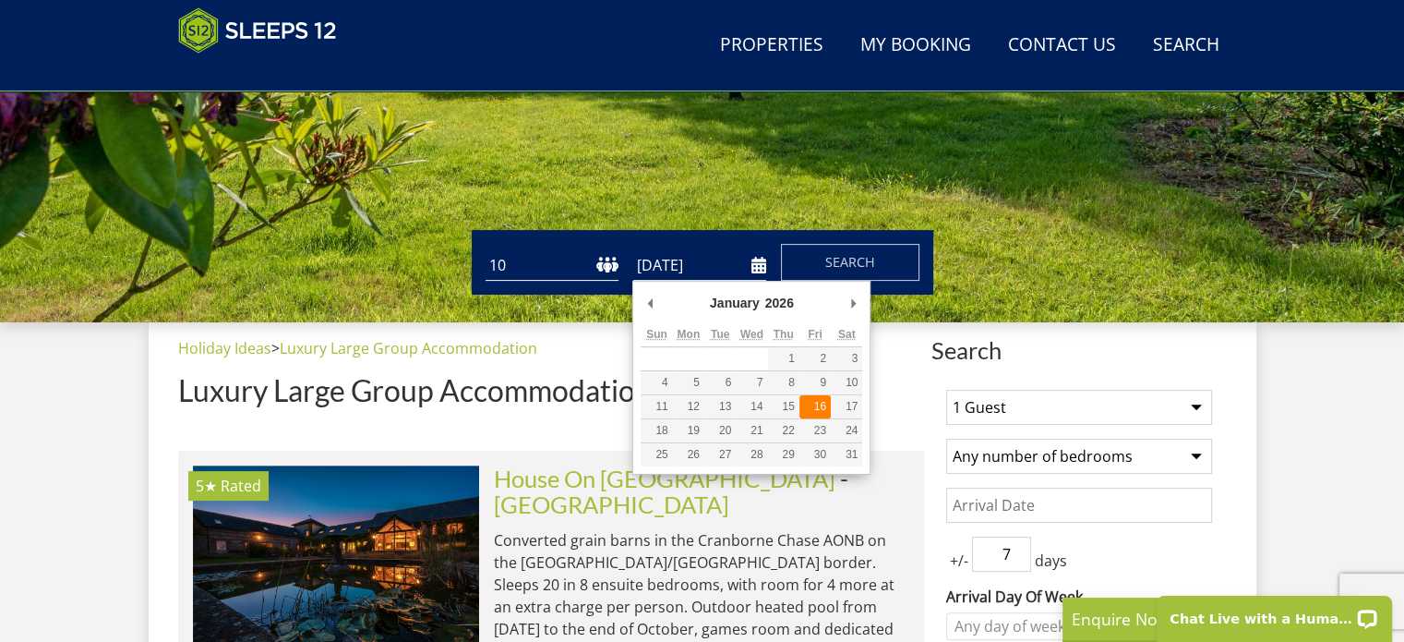
type input "[DATE]"
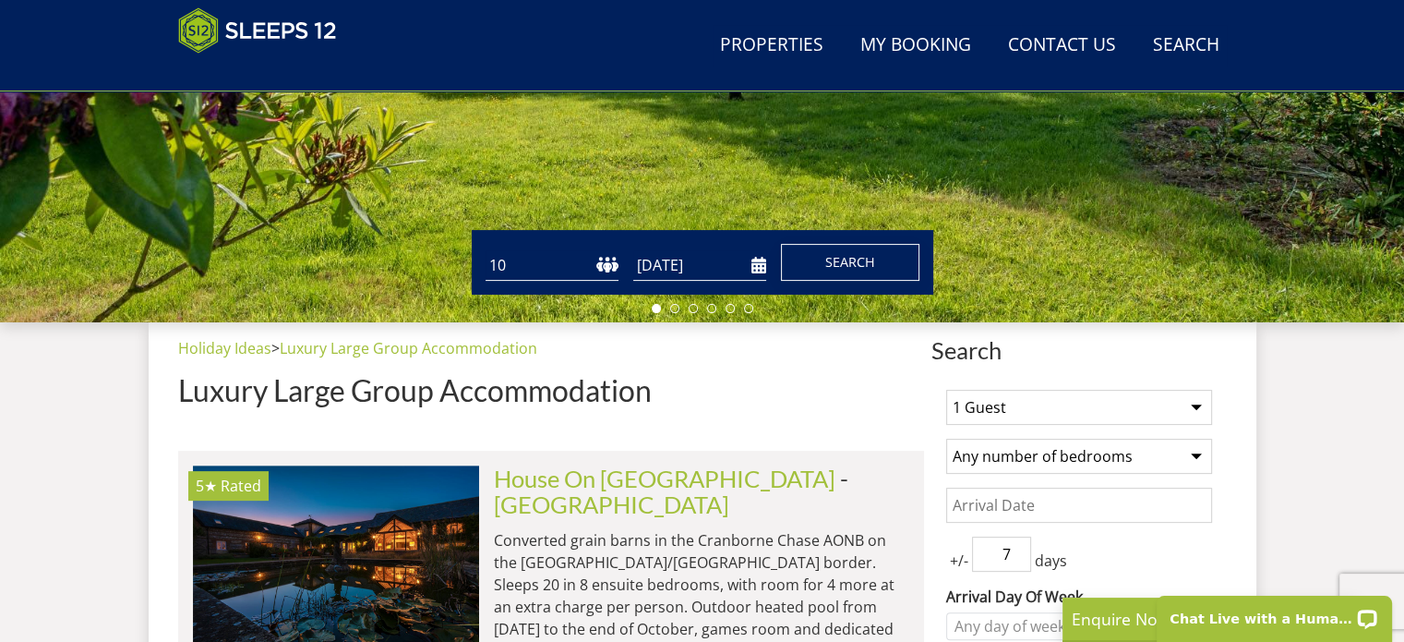
click at [842, 254] on span "Search" at bounding box center [850, 262] width 50 height 18
click at [1196, 403] on select "1 Guest 2 Guests 3 Guests 4 Guests 5 Guests 6 Guests 7 Guests 8 Guests 9 Guests…" at bounding box center [1079, 407] width 266 height 35
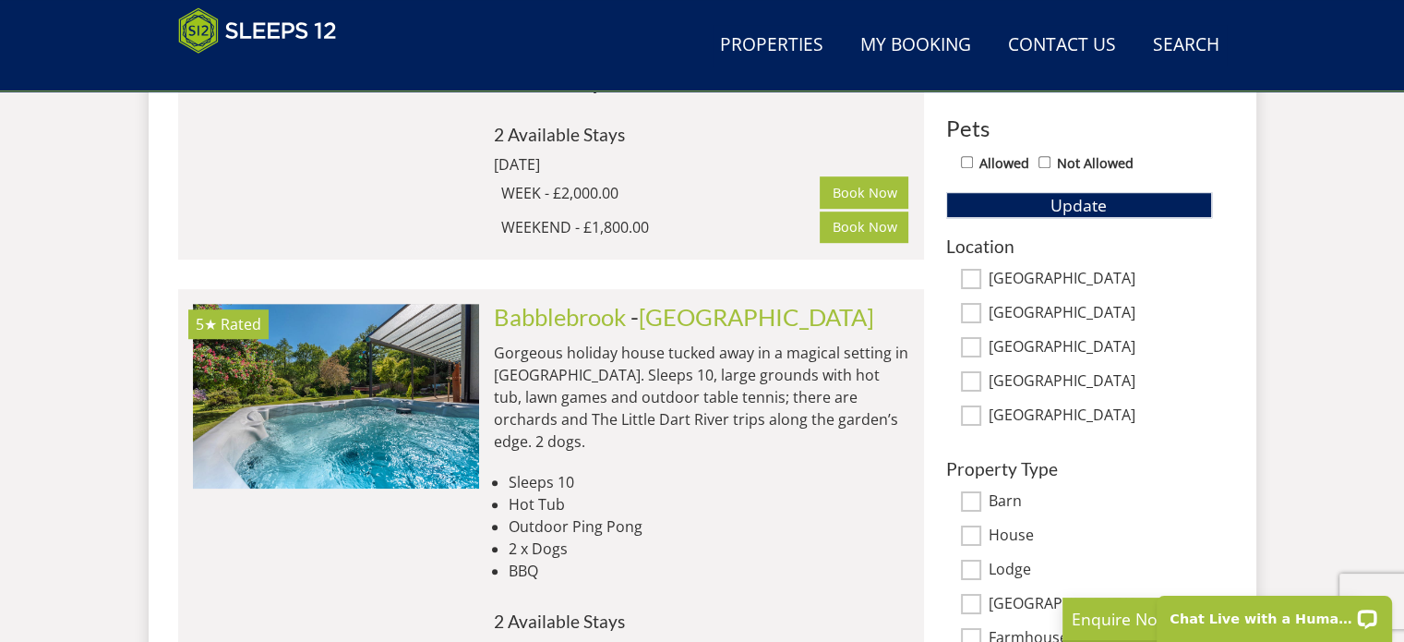
scroll to position [1200, 0]
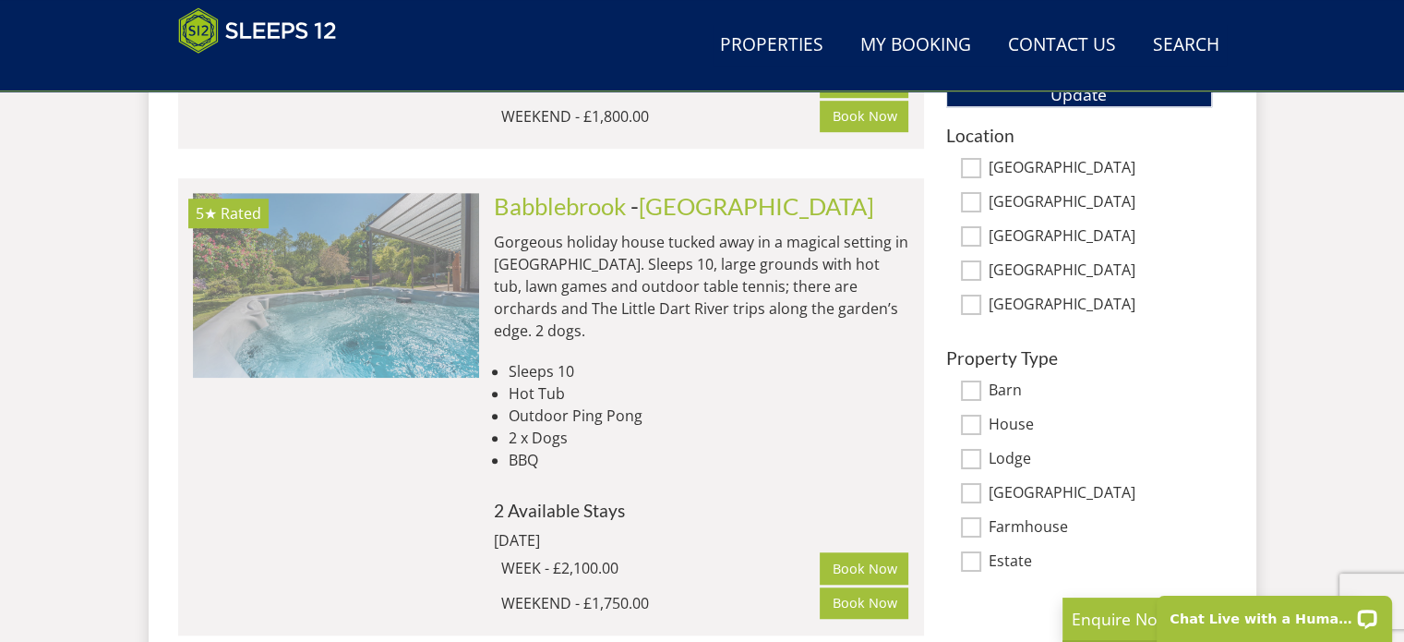
click at [388, 264] on img at bounding box center [336, 285] width 286 height 185
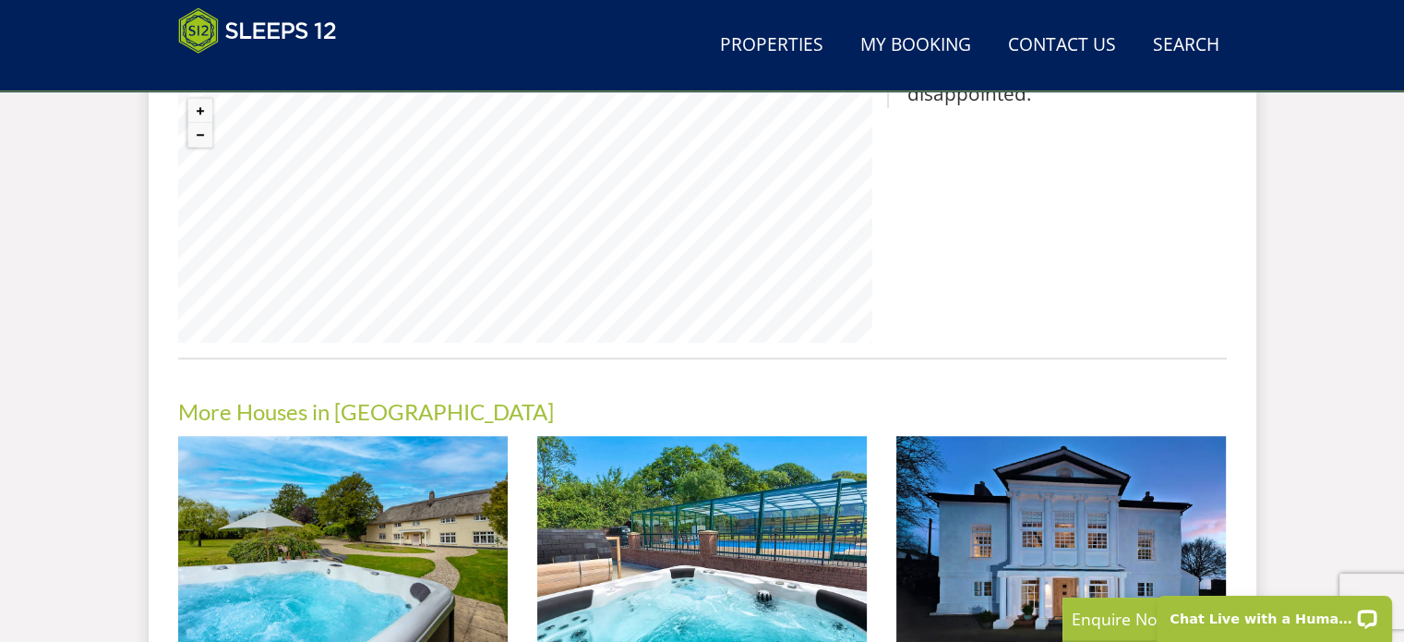
scroll to position [1477, 0]
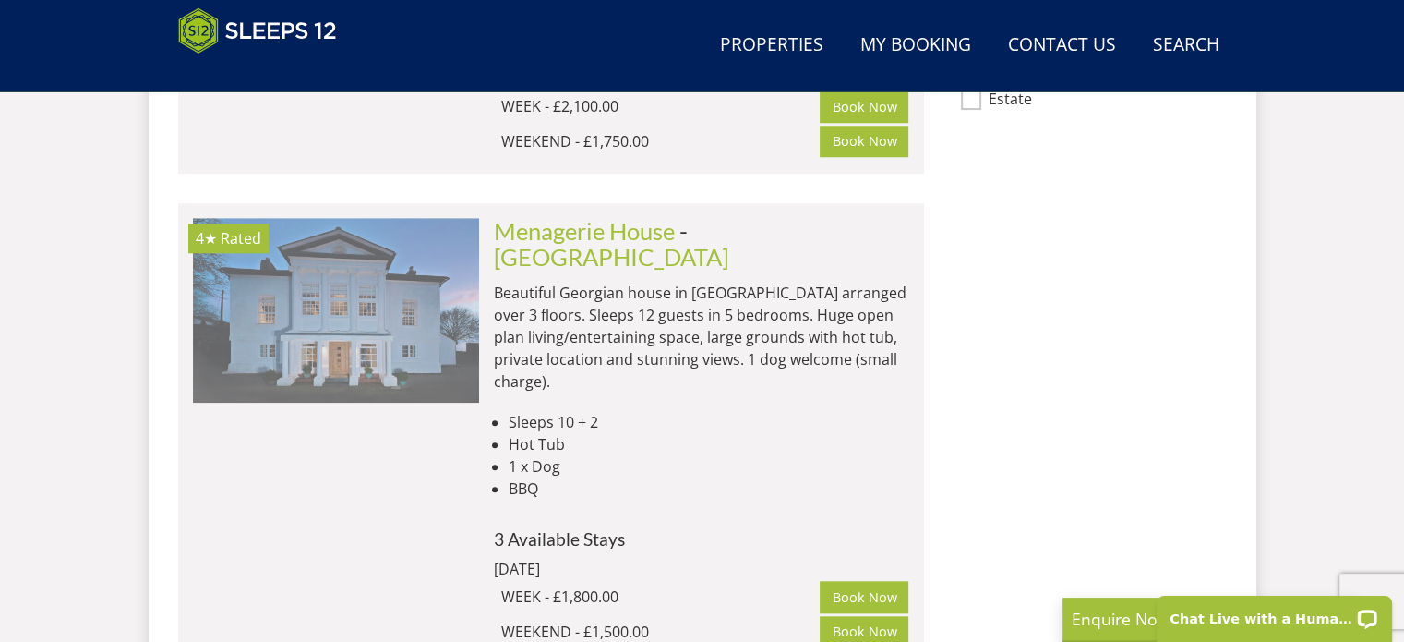
click at [383, 280] on img at bounding box center [336, 310] width 286 height 185
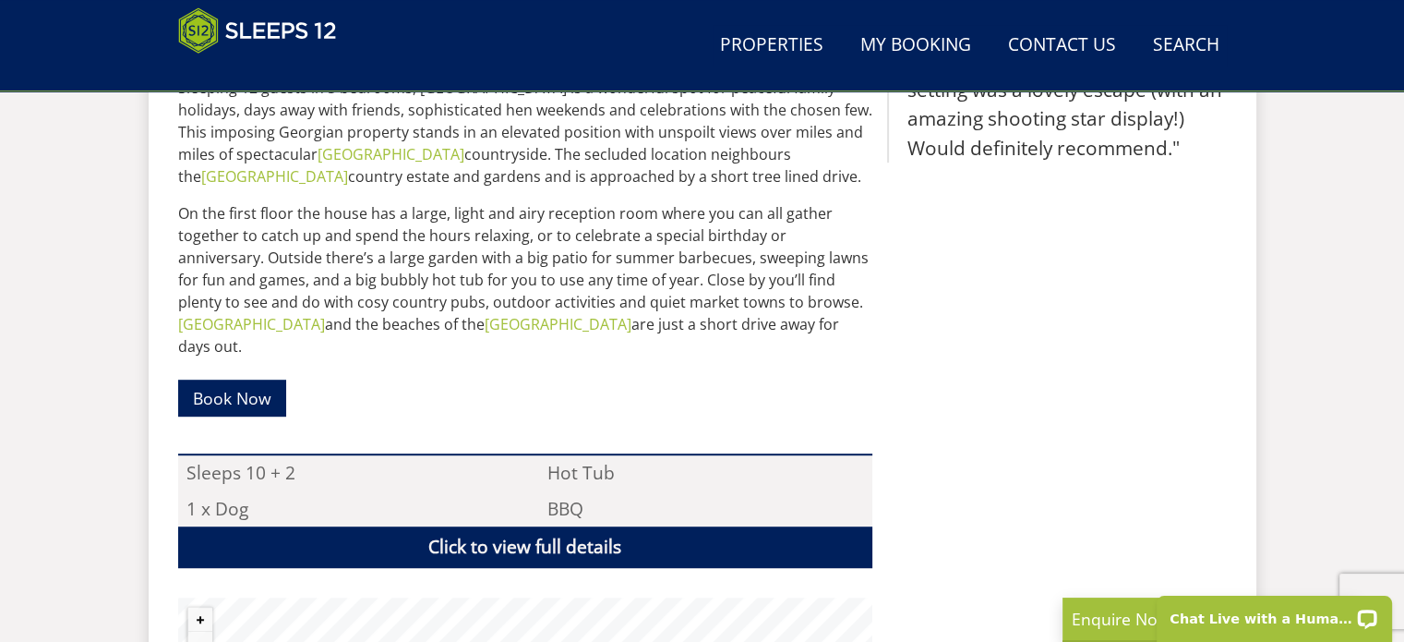
scroll to position [1200, 0]
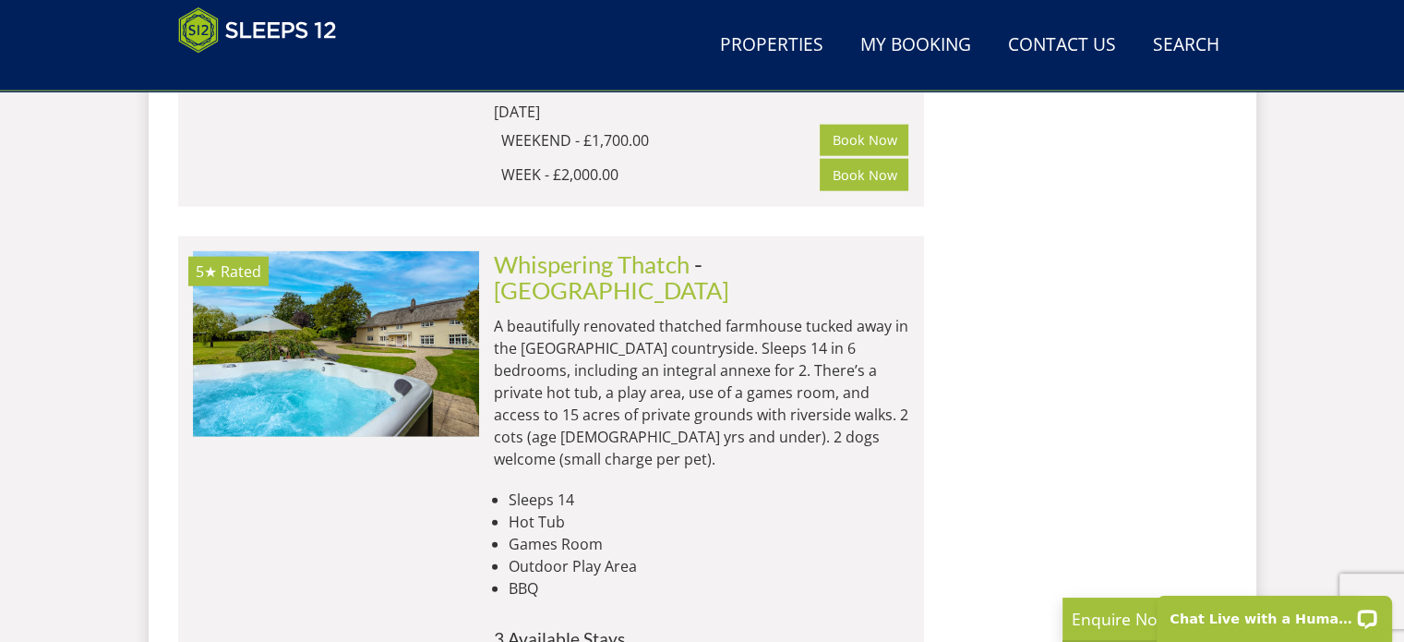
scroll to position [4339, 0]
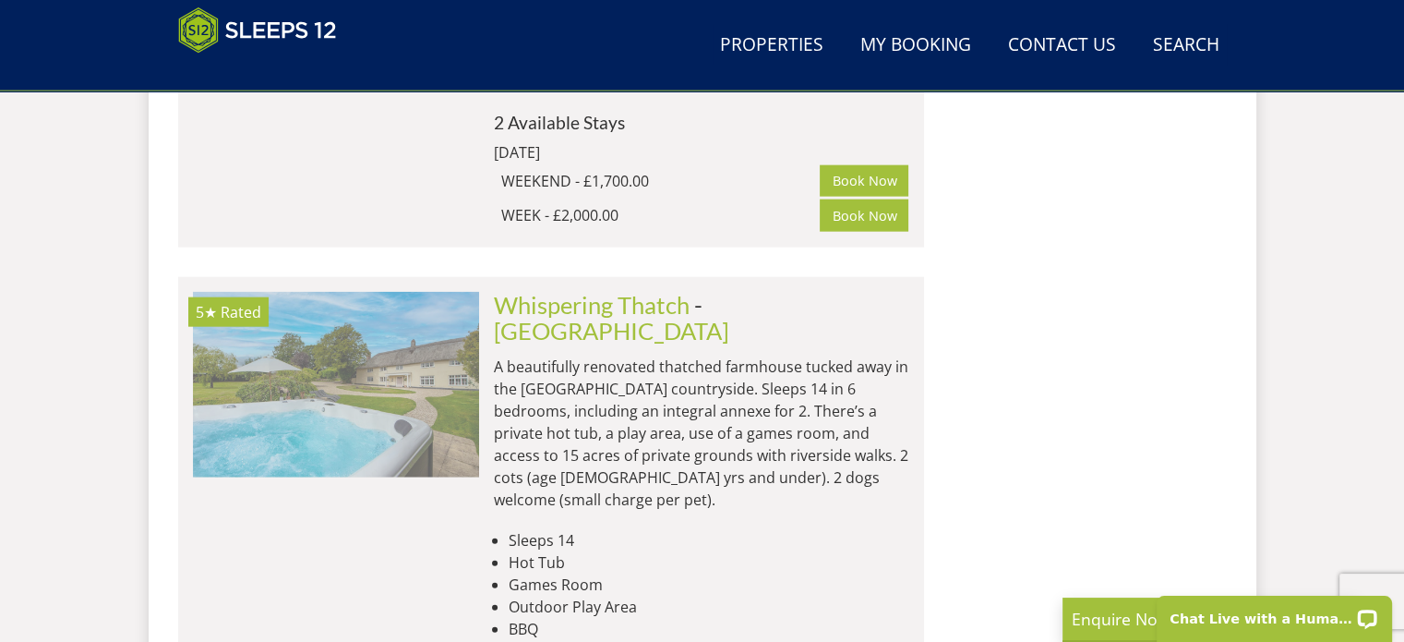
click at [380, 292] on img at bounding box center [336, 384] width 286 height 185
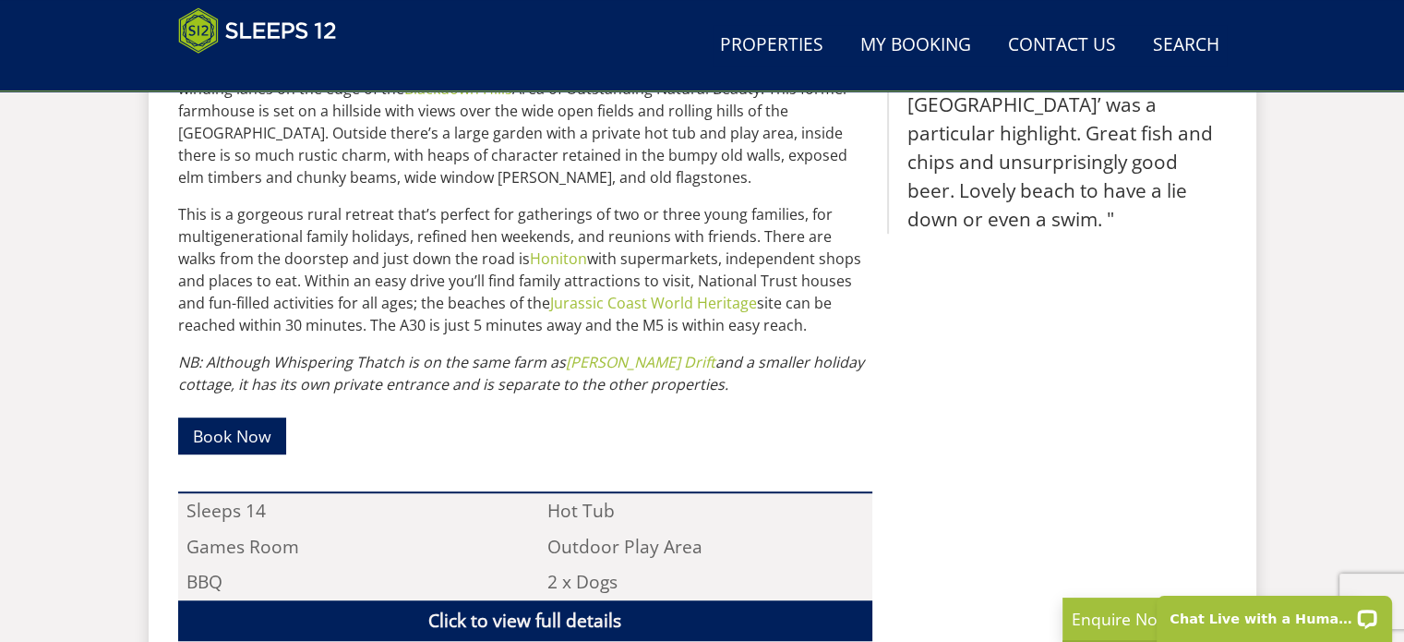
scroll to position [1200, 0]
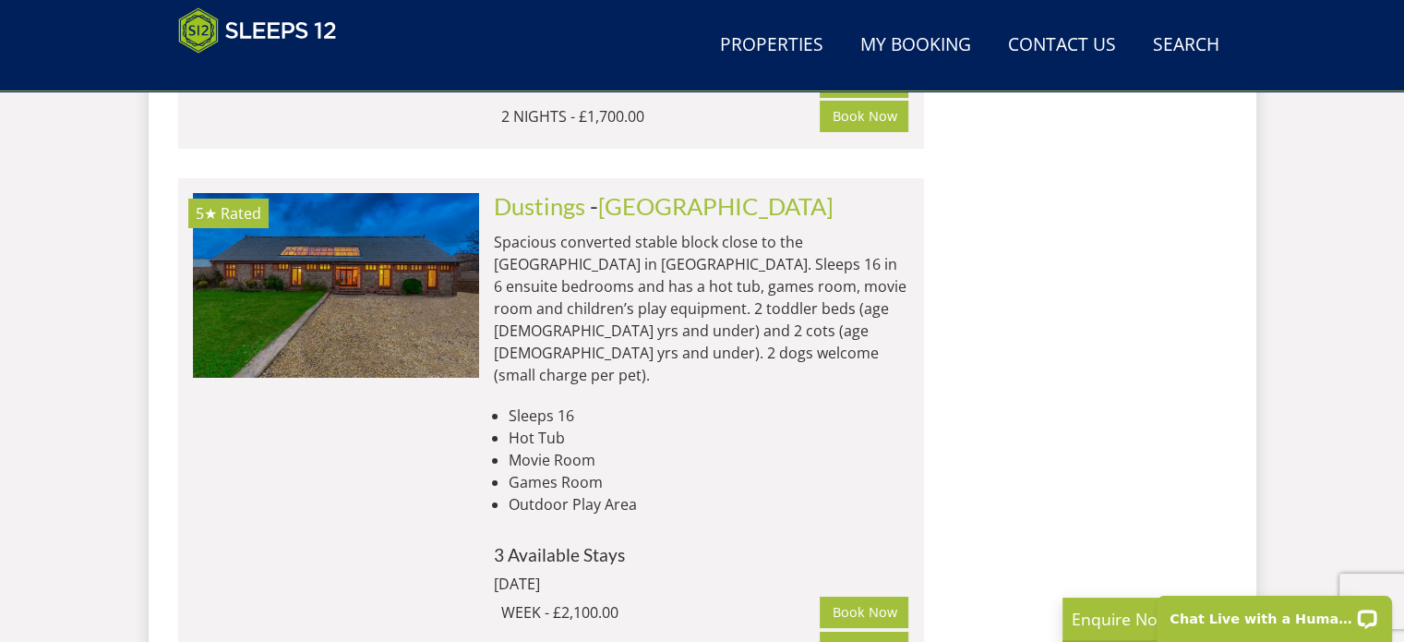
scroll to position [6186, 0]
